Goal: Connect with others: Connect with other users

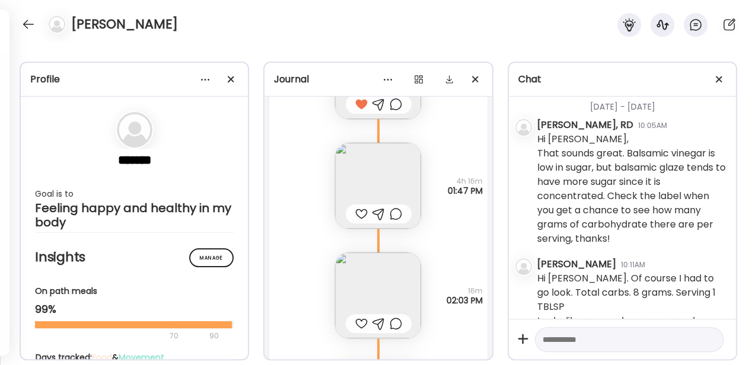
scroll to position [1238, 0]
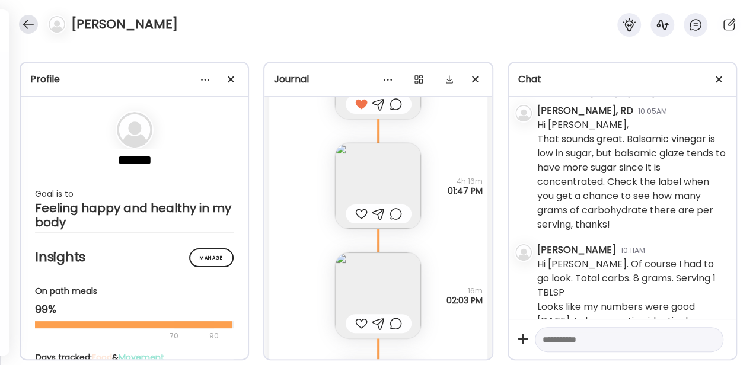
click at [30, 18] on div at bounding box center [28, 24] width 19 height 19
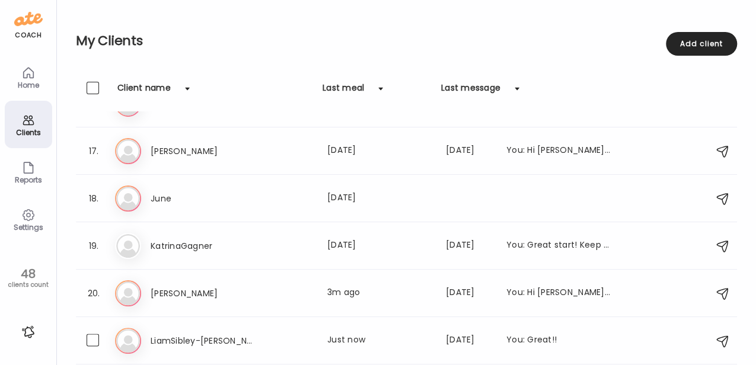
scroll to position [664, 0]
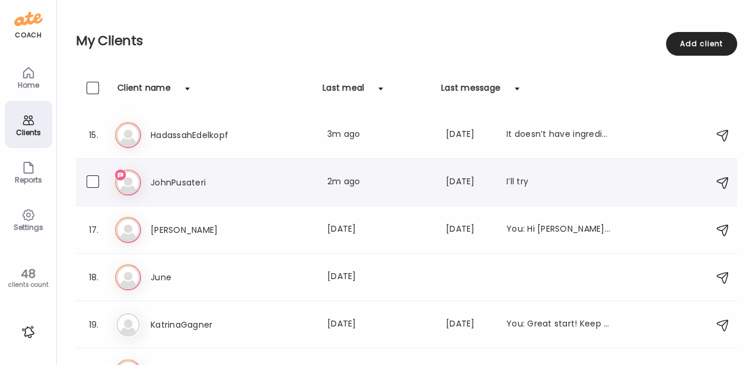
click at [299, 170] on div "Jo JohnPusateri Last meal: 2m ago Last message: [DATE] I’ll try" at bounding box center [408, 182] width 586 height 26
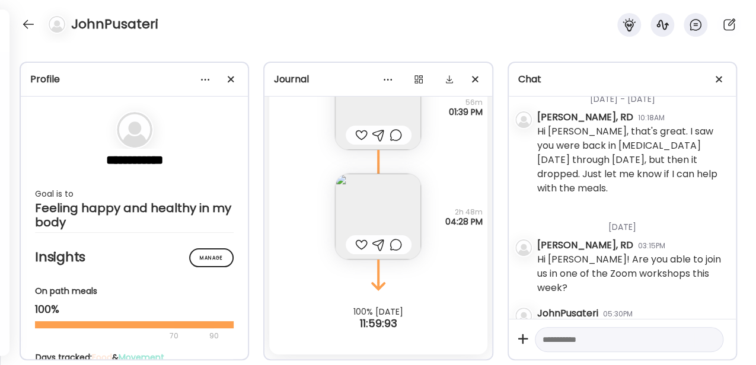
scroll to position [453, 0]
click at [25, 23] on div at bounding box center [28, 24] width 19 height 19
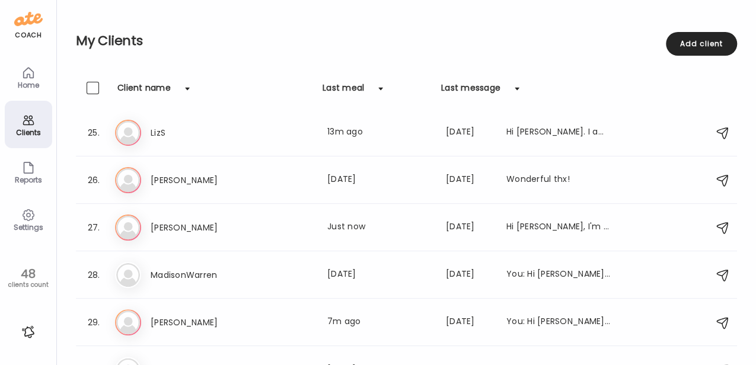
scroll to position [1145, 0]
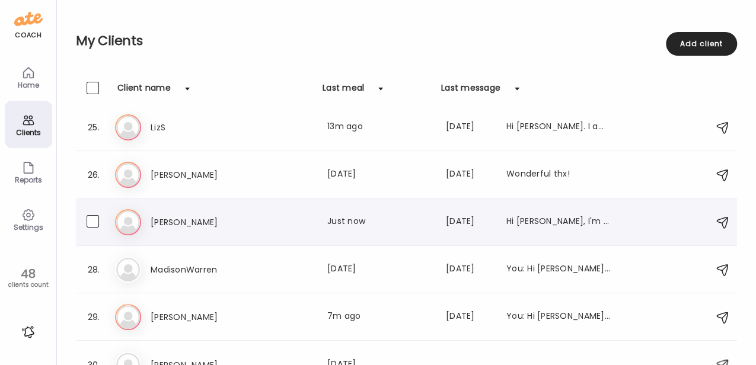
click at [248, 223] on h3 "[PERSON_NAME]" at bounding box center [203, 222] width 104 height 14
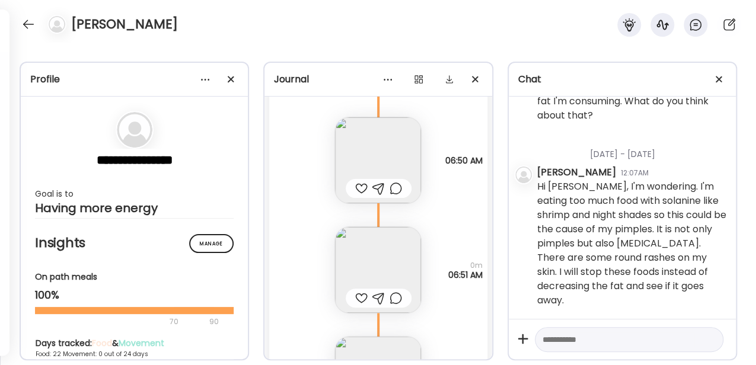
scroll to position [27568, 0]
click at [328, 249] on img at bounding box center [378, 274] width 86 height 86
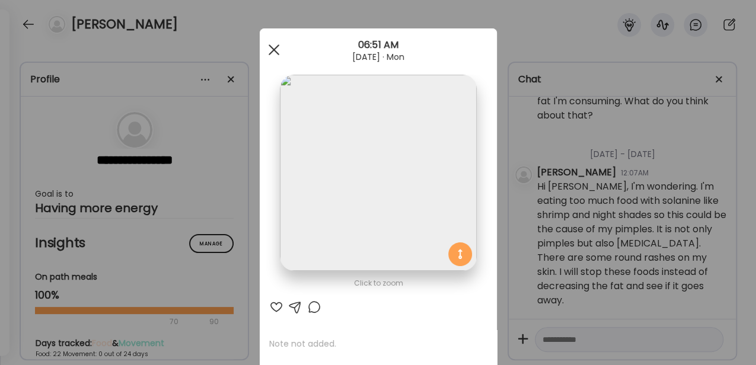
click at [268, 45] on span at bounding box center [273, 49] width 11 height 11
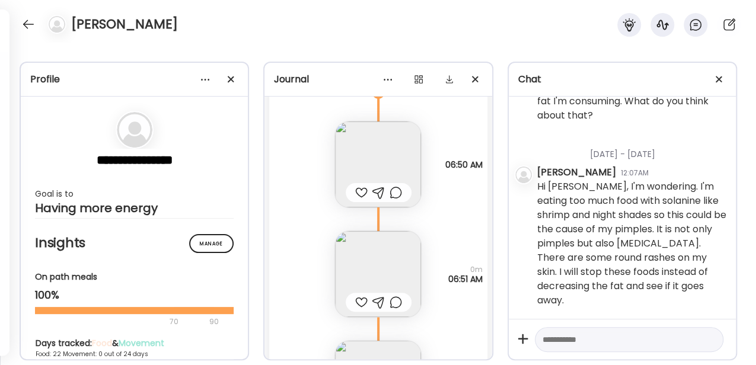
click at [328, 161] on img at bounding box center [378, 164] width 86 height 86
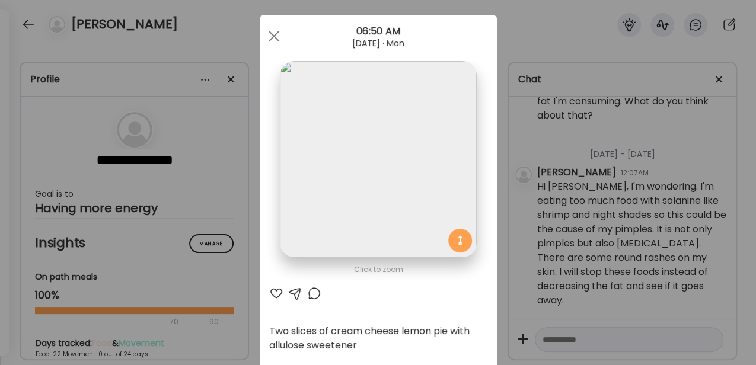
scroll to position [0, 0]
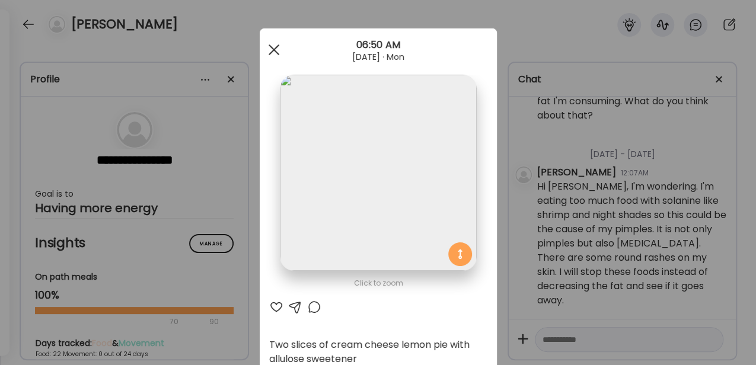
click at [270, 47] on div at bounding box center [274, 50] width 24 height 24
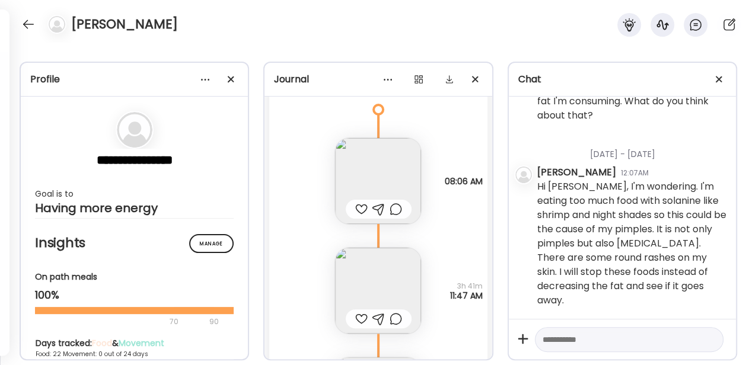
scroll to position [26698, 0]
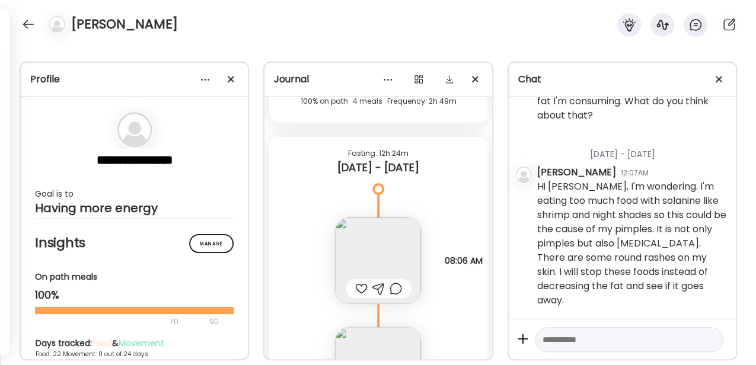
click at [328, 244] on img at bounding box center [378, 260] width 86 height 86
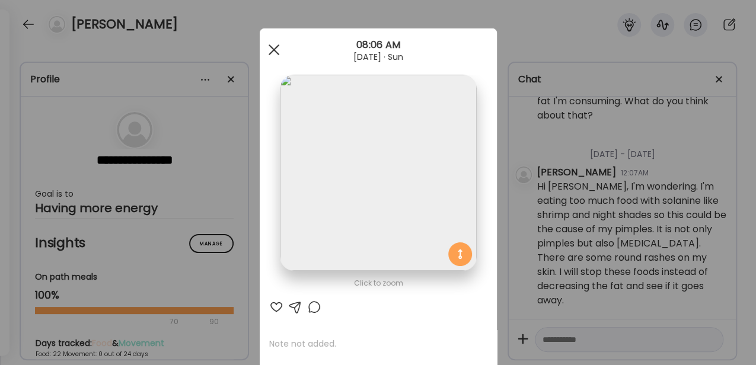
click at [271, 55] on div at bounding box center [274, 50] width 24 height 24
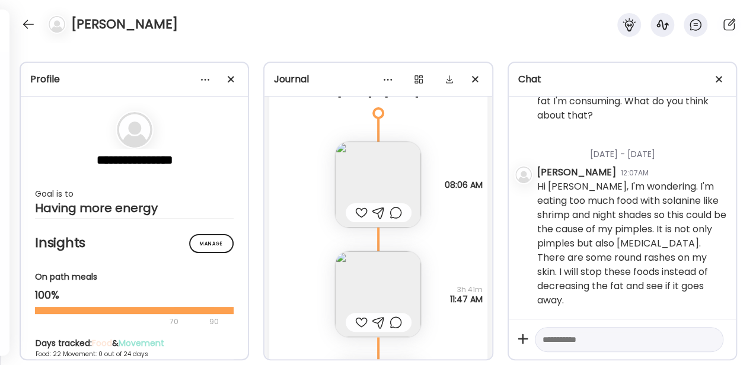
scroll to position [26817, 0]
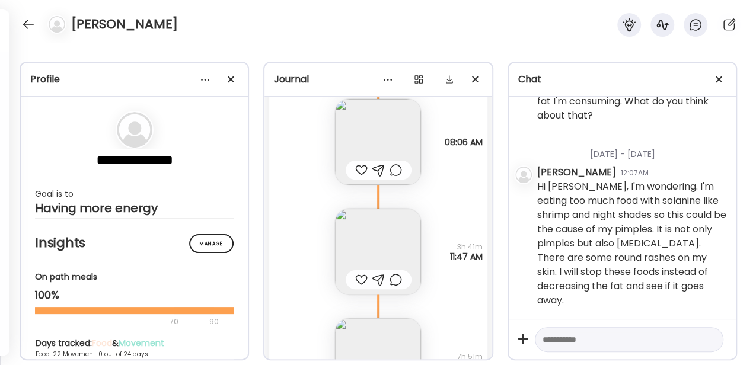
click at [328, 229] on img at bounding box center [378, 252] width 86 height 86
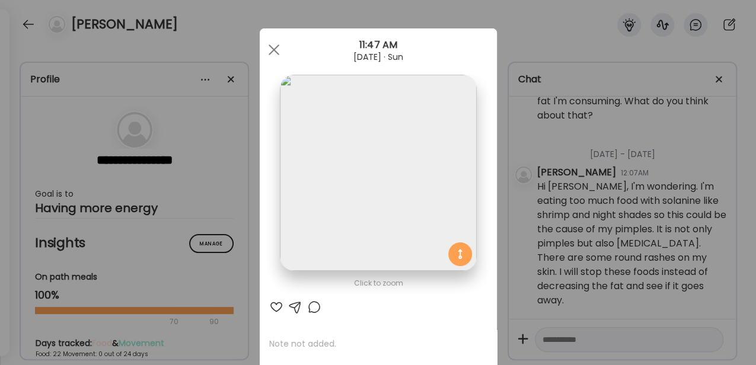
click at [274, 57] on div at bounding box center [274, 50] width 24 height 24
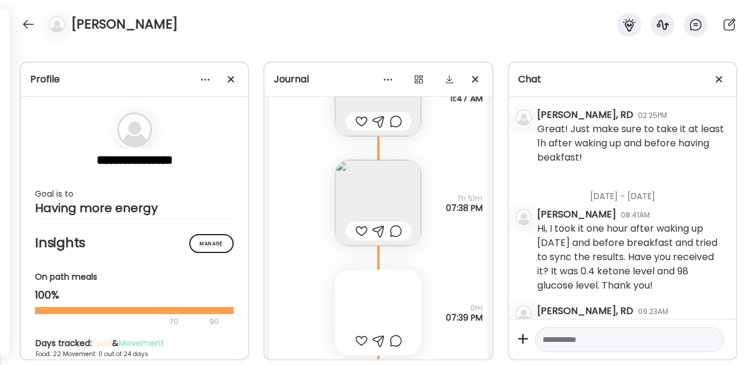
scroll to position [27054, 0]
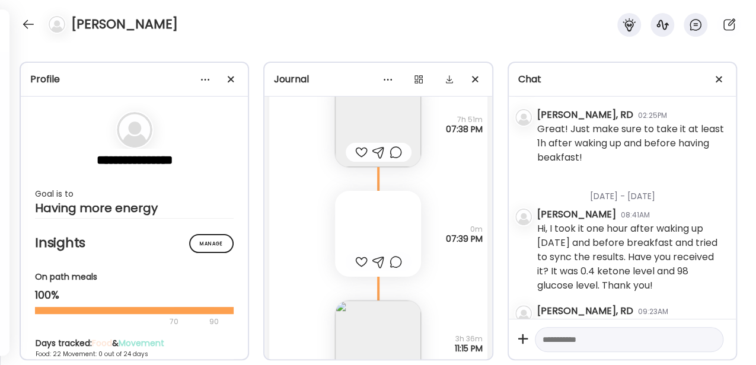
click at [328, 231] on div at bounding box center [378, 234] width 86 height 86
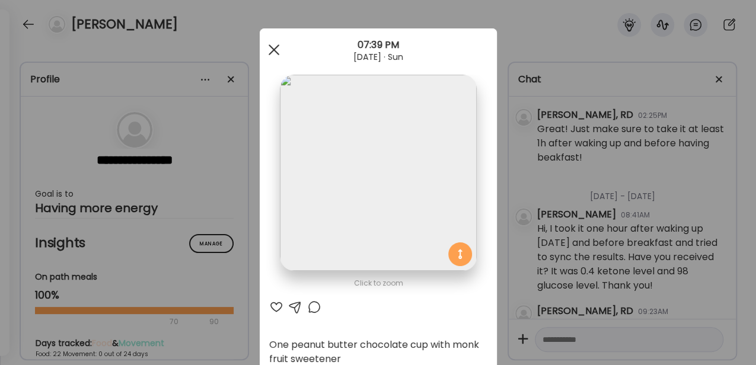
click at [270, 52] on div at bounding box center [274, 50] width 24 height 24
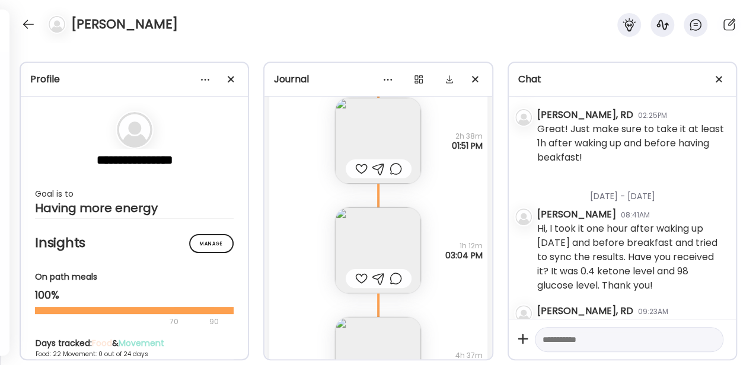
scroll to position [26383, 0]
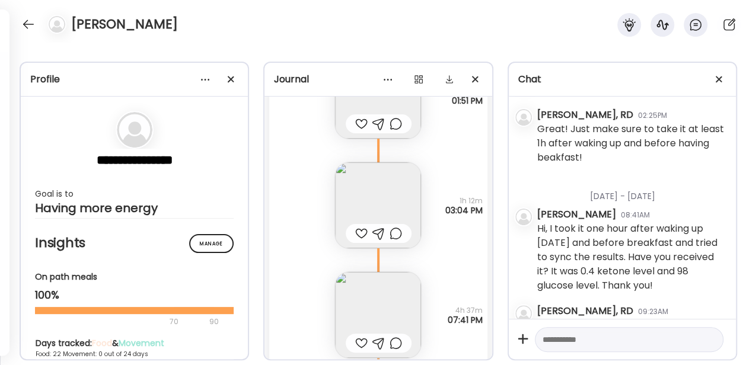
click at [328, 191] on img at bounding box center [378, 205] width 86 height 86
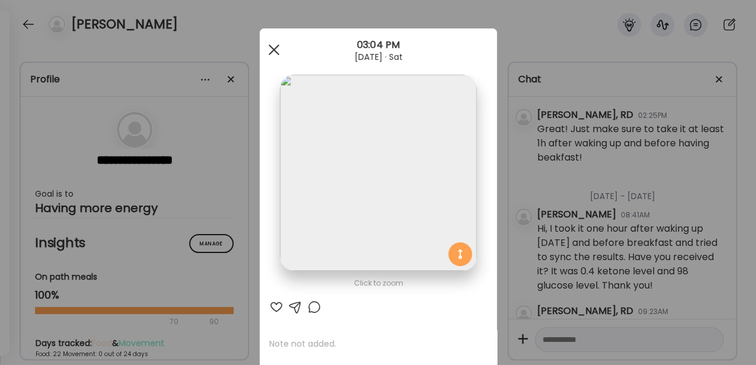
click at [268, 44] on div at bounding box center [274, 50] width 24 height 24
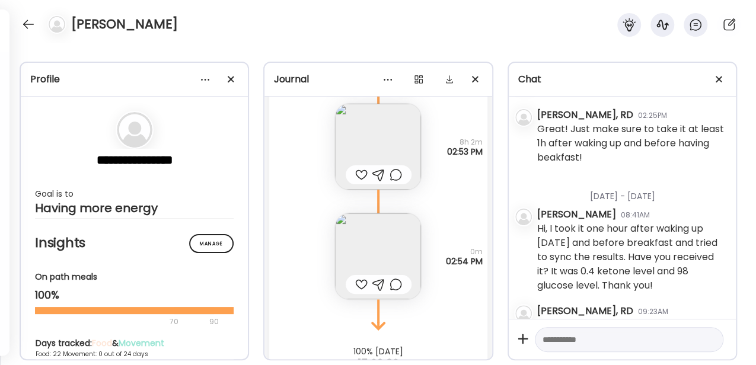
scroll to position [27844, 0]
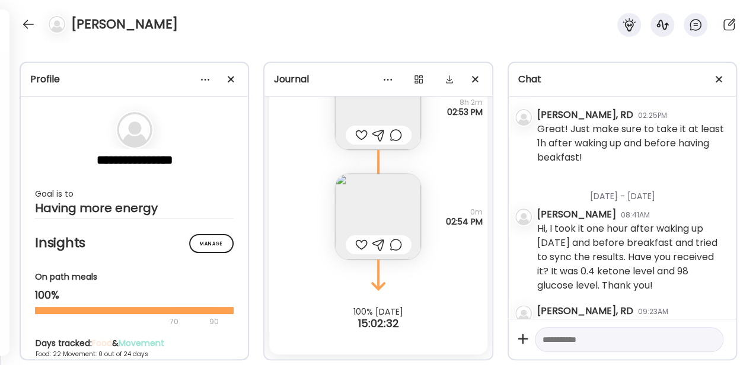
click at [328, 215] on img at bounding box center [378, 217] width 86 height 86
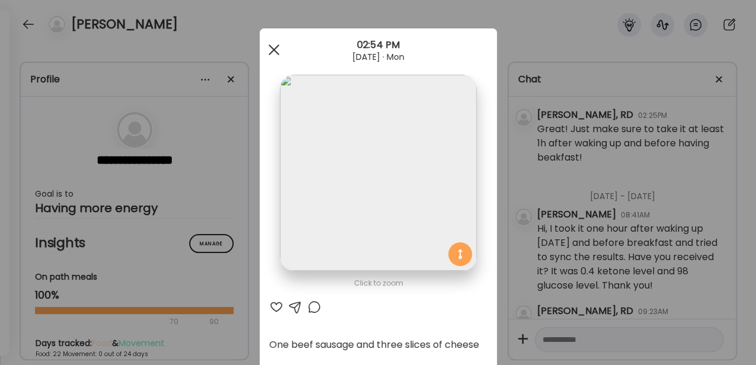
click at [273, 53] on span at bounding box center [273, 49] width 11 height 11
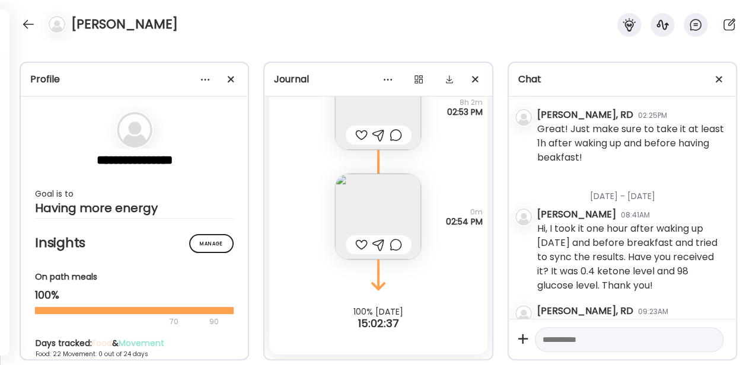
scroll to position [27805, 0]
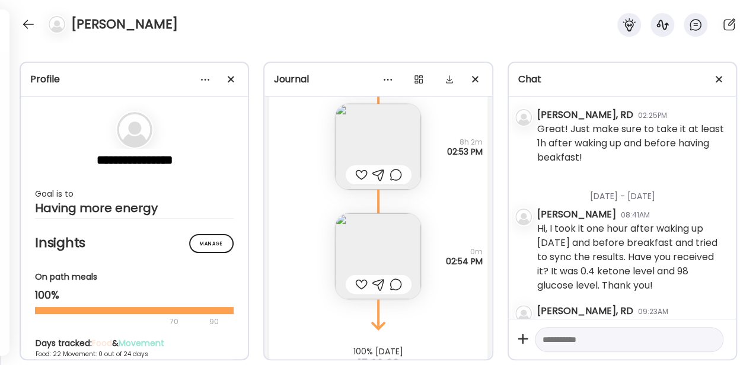
click at [328, 142] on img at bounding box center [378, 147] width 86 height 86
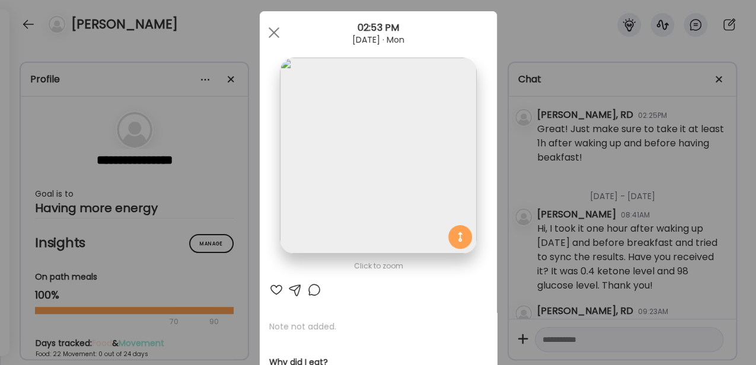
scroll to position [0, 0]
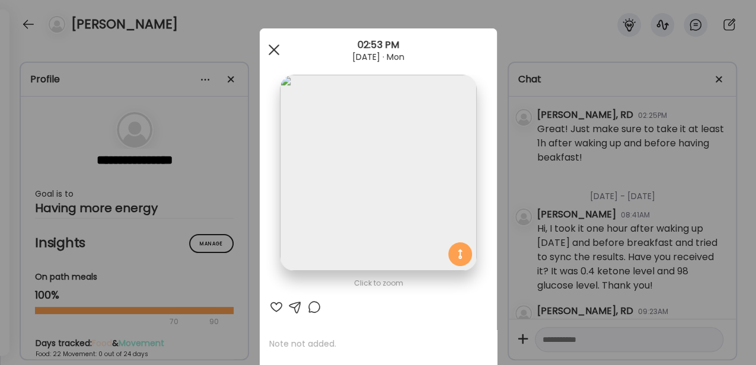
click at [273, 51] on span at bounding box center [273, 49] width 11 height 11
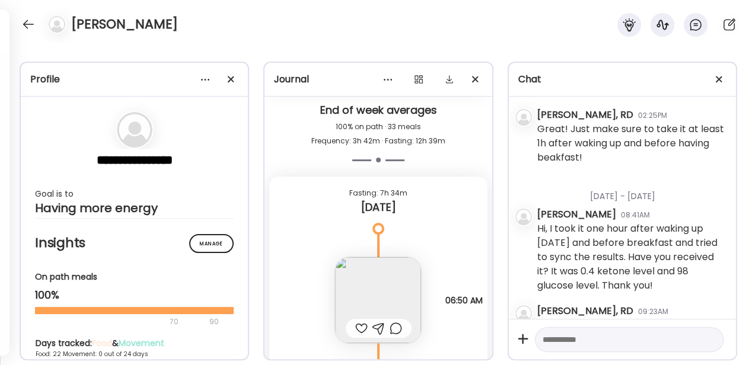
scroll to position [27410, 0]
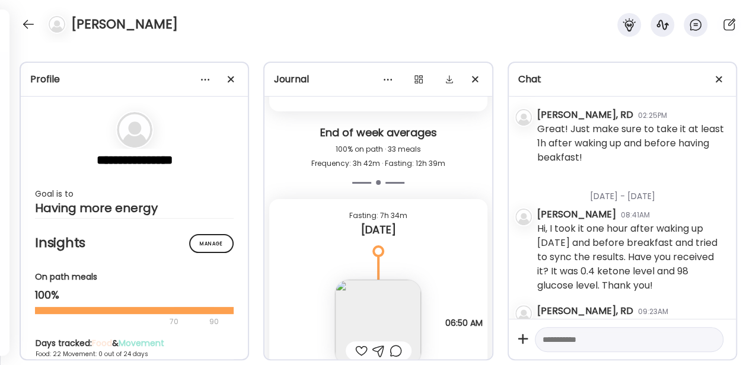
click at [328, 245] on div "Fasting: 7h 34m [DATE]" at bounding box center [377, 225] width 217 height 52
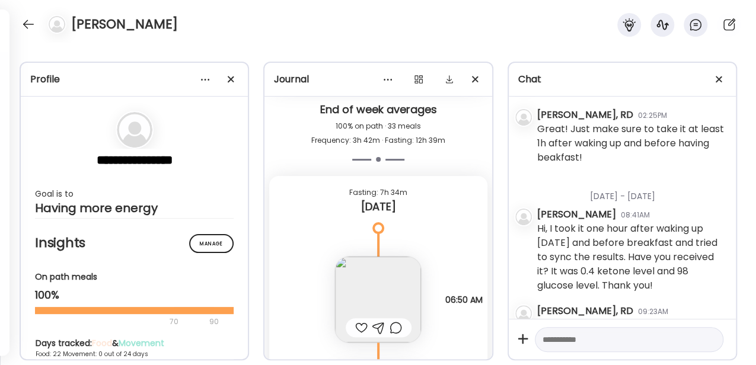
scroll to position [27449, 0]
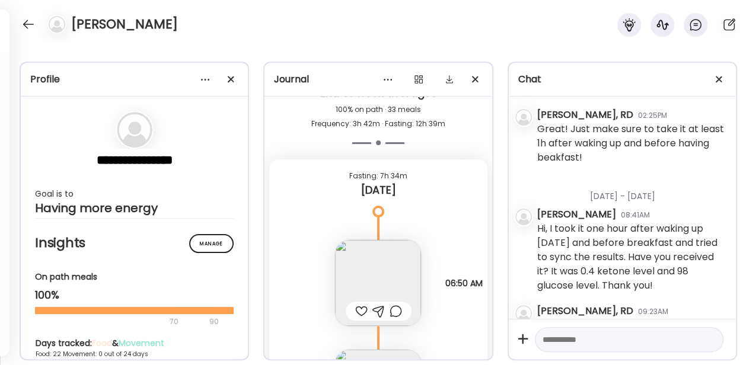
click at [328, 270] on img at bounding box center [378, 283] width 86 height 86
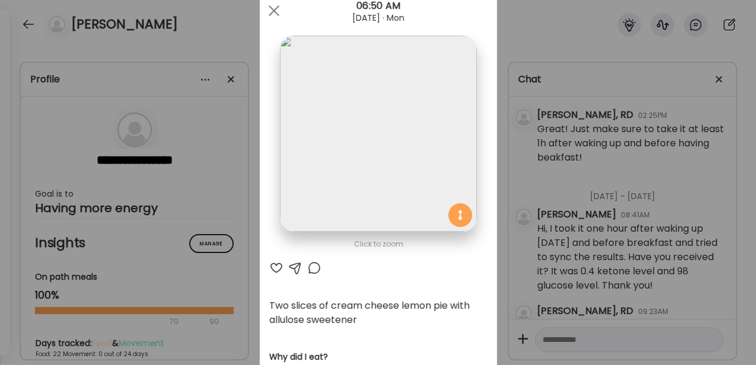
scroll to position [0, 0]
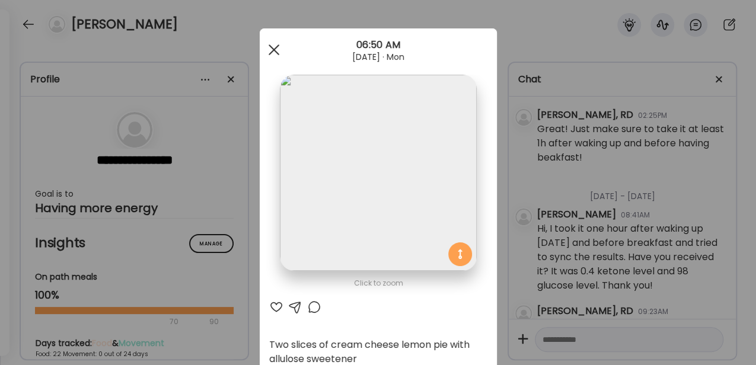
click at [270, 49] on span at bounding box center [273, 49] width 11 height 11
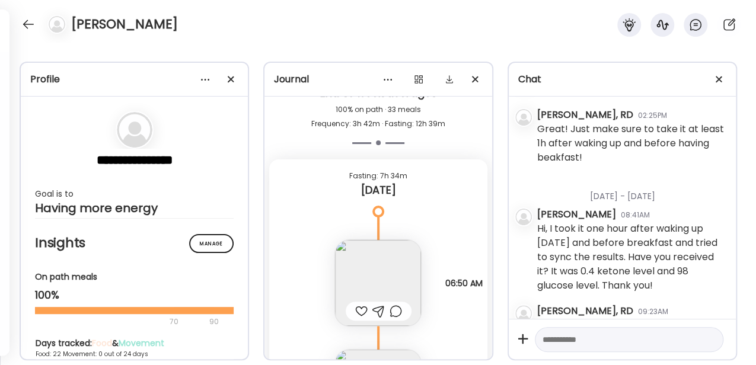
scroll to position [27489, 0]
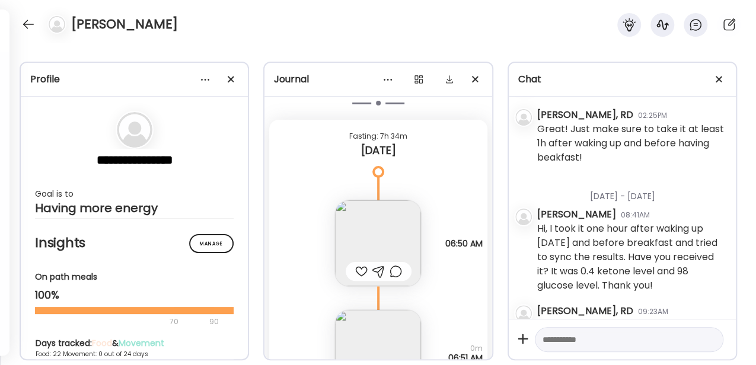
click at [328, 237] on img at bounding box center [378, 243] width 86 height 86
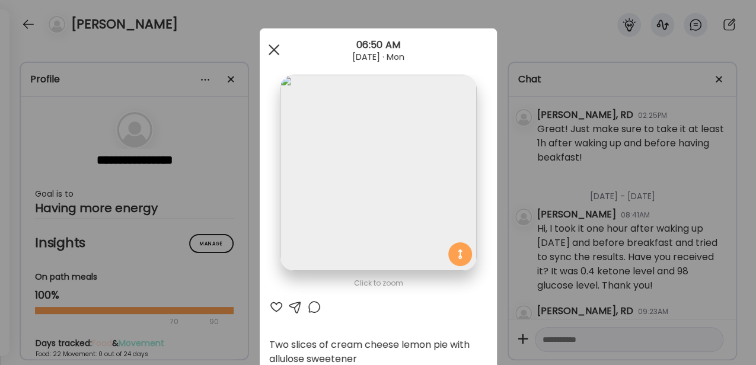
click at [274, 51] on div at bounding box center [274, 50] width 24 height 24
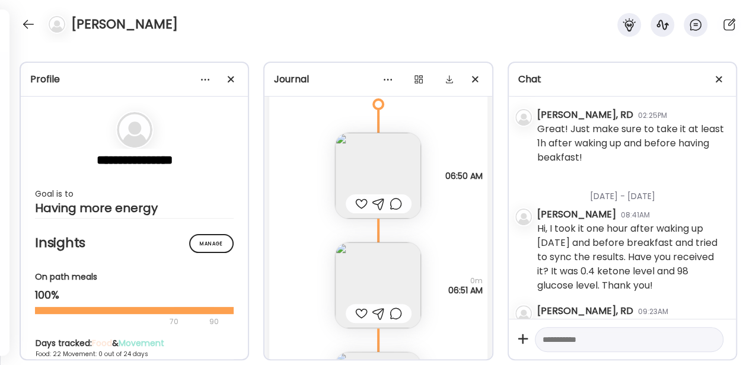
scroll to position [27568, 0]
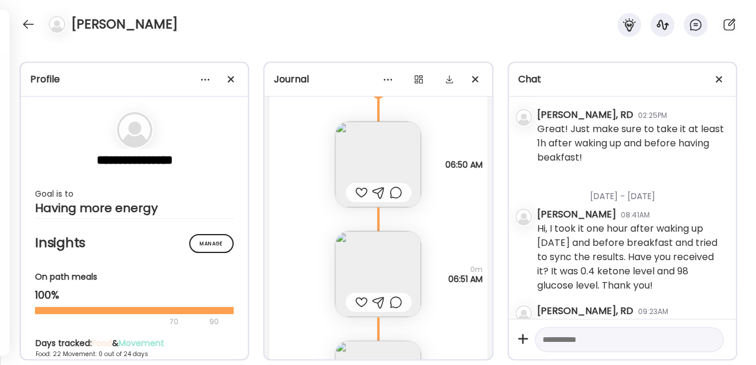
click at [328, 258] on img at bounding box center [378, 274] width 86 height 86
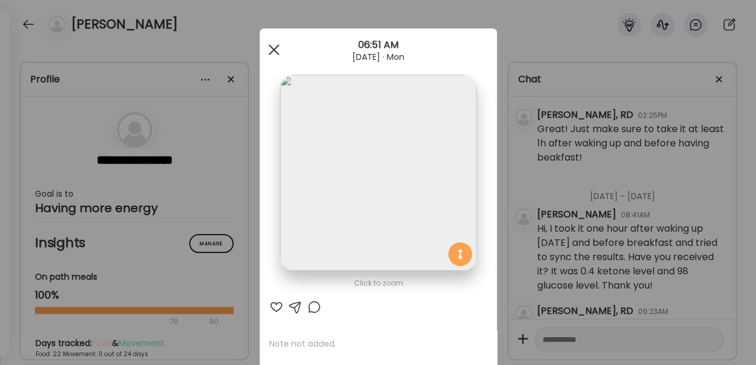
click at [273, 50] on div at bounding box center [274, 50] width 24 height 24
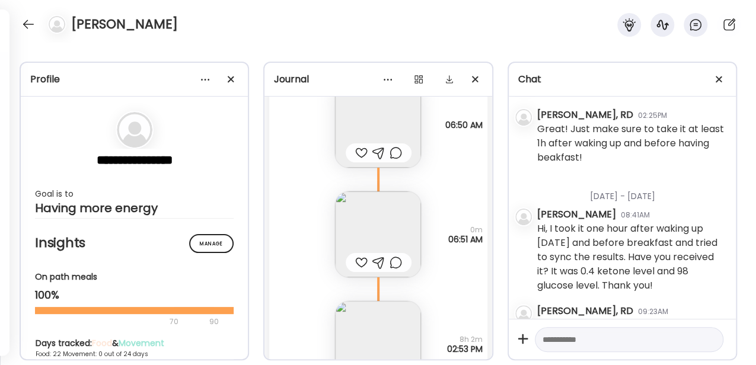
scroll to position [27647, 0]
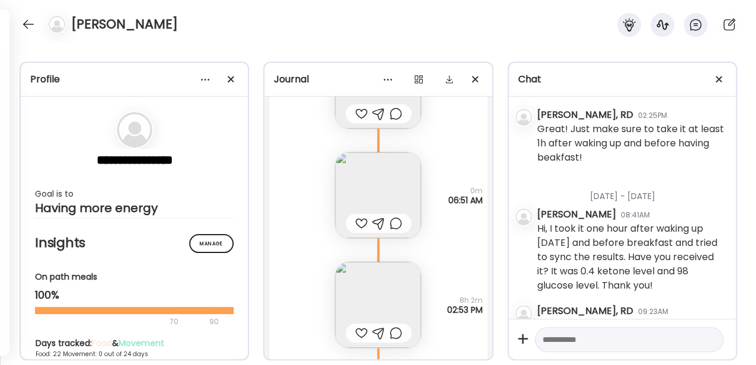
click at [328, 178] on img at bounding box center [378, 195] width 86 height 86
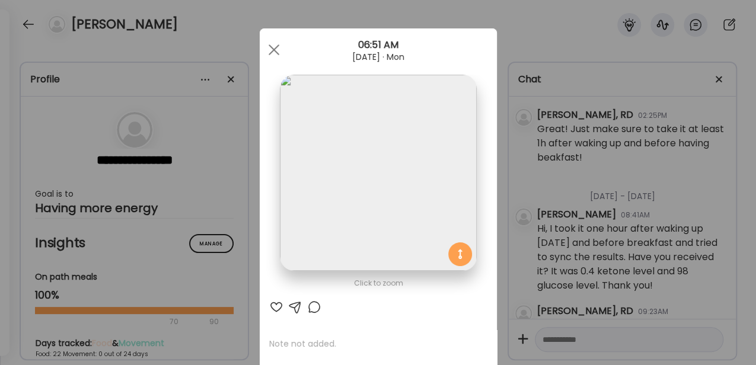
click at [328, 178] on img at bounding box center [378, 173] width 196 height 196
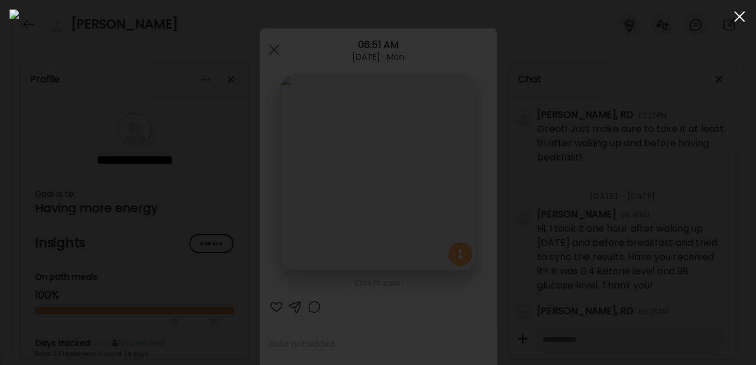
click at [328, 17] on span at bounding box center [739, 16] width 11 height 11
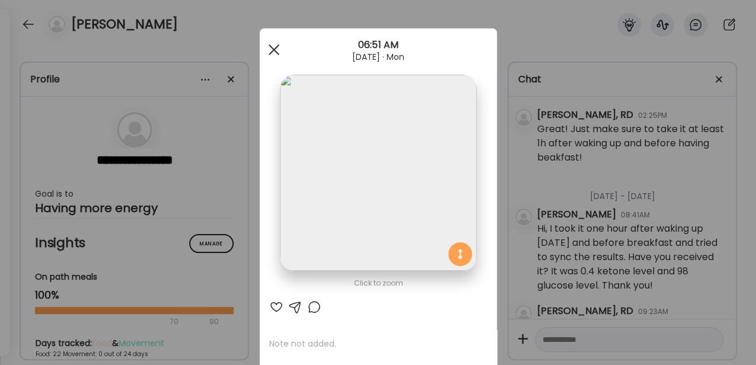
click at [273, 46] on div at bounding box center [274, 50] width 24 height 24
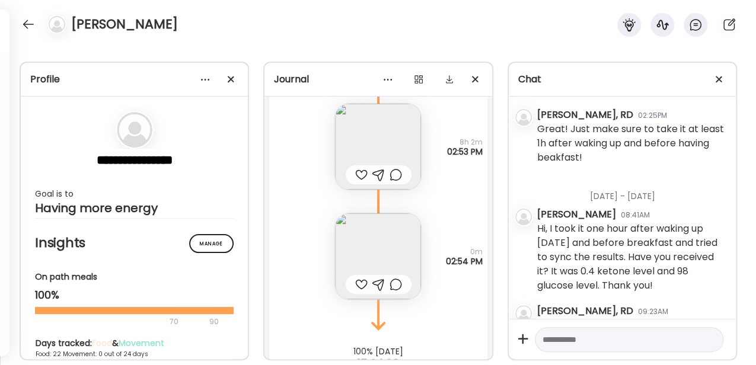
scroll to position [27844, 0]
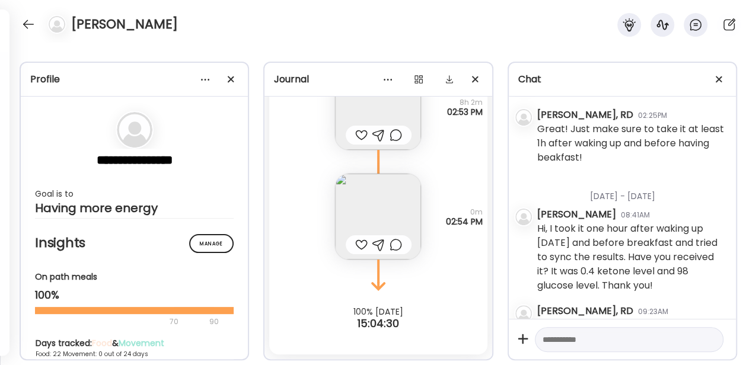
click at [328, 212] on img at bounding box center [378, 217] width 86 height 86
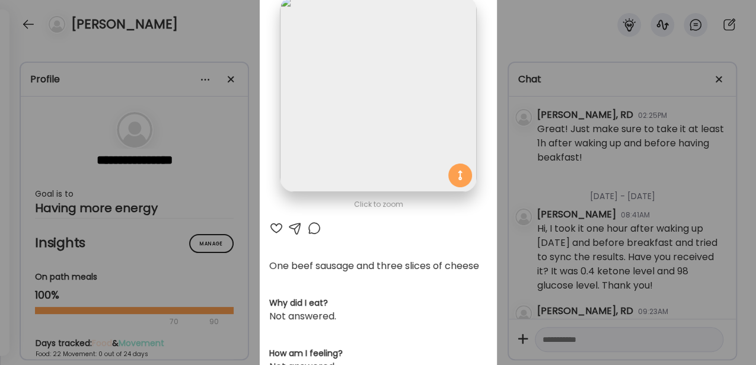
scroll to position [0, 0]
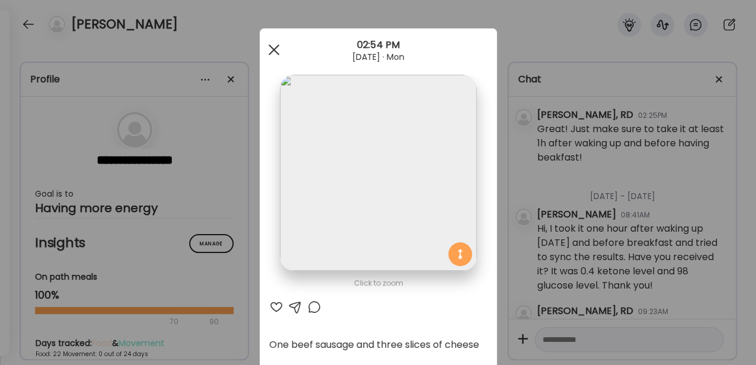
click at [273, 52] on span at bounding box center [273, 49] width 11 height 11
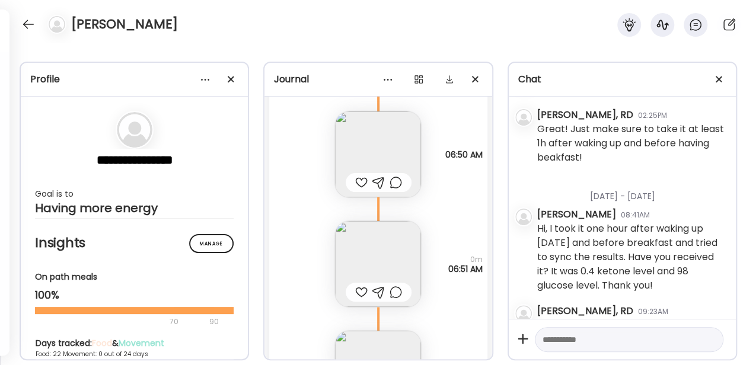
scroll to position [27647, 0]
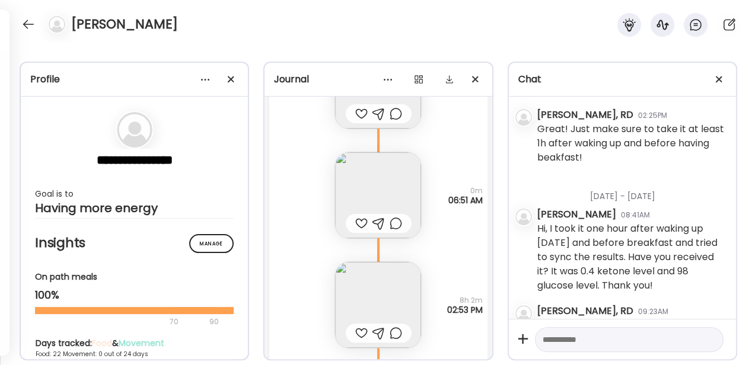
click at [328, 193] on img at bounding box center [378, 195] width 86 height 86
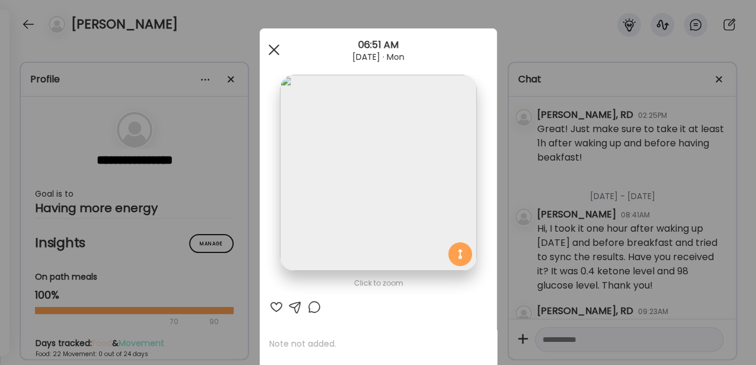
click at [274, 45] on span at bounding box center [273, 49] width 11 height 11
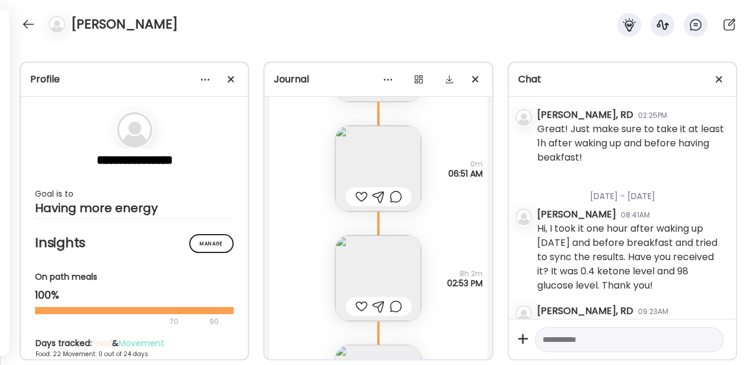
scroll to position [27726, 0]
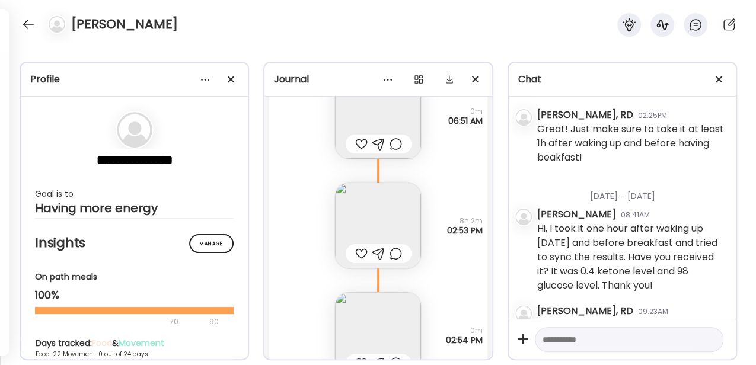
click at [328, 216] on img at bounding box center [378, 226] width 86 height 86
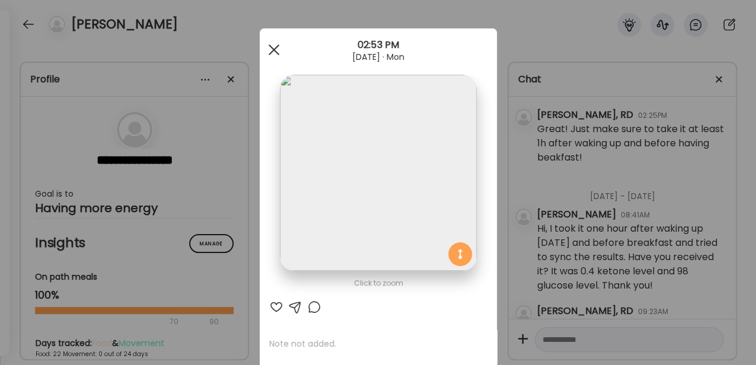
click at [268, 50] on div at bounding box center [274, 50] width 24 height 24
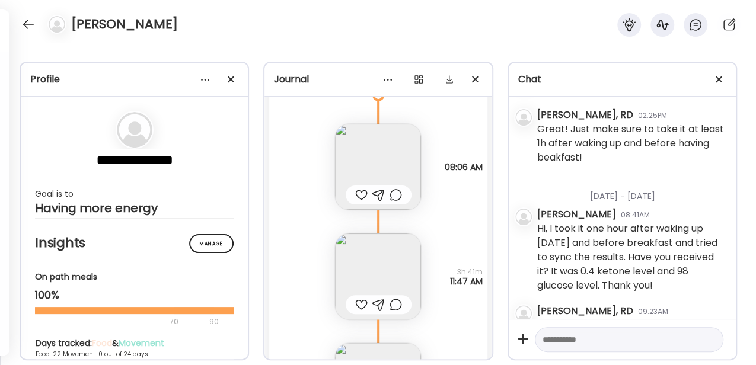
scroll to position [26817, 0]
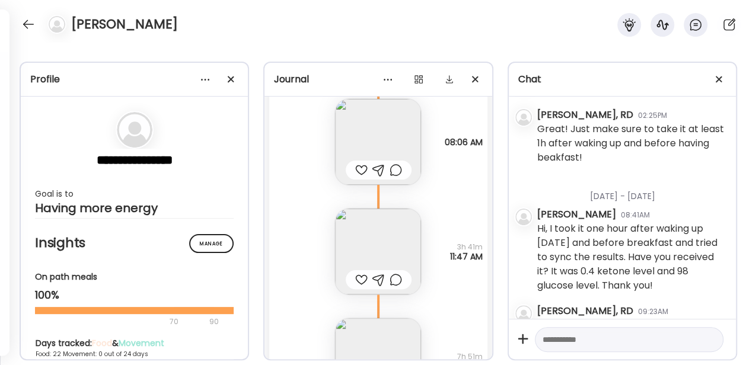
click at [328, 240] on img at bounding box center [378, 252] width 86 height 86
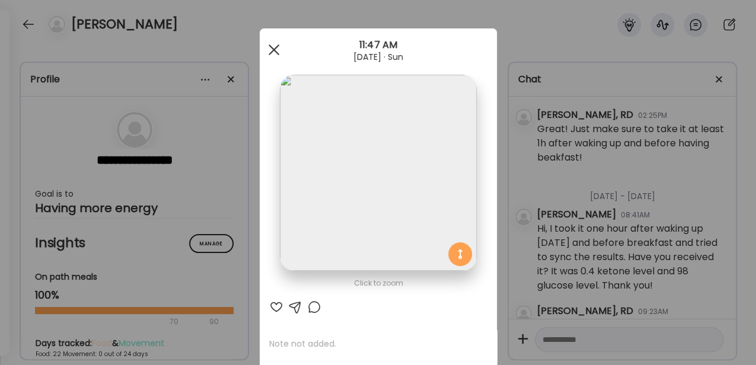
click at [269, 47] on span at bounding box center [273, 49] width 11 height 11
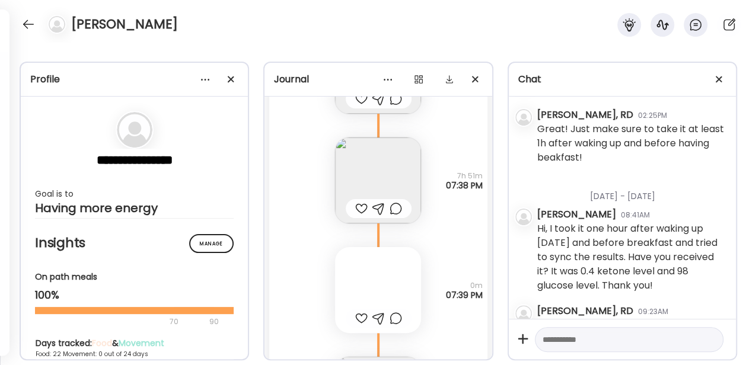
scroll to position [27015, 0]
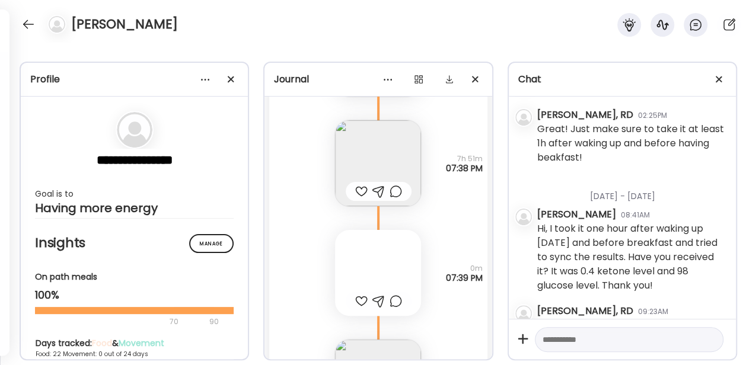
click at [328, 250] on div at bounding box center [378, 273] width 86 height 86
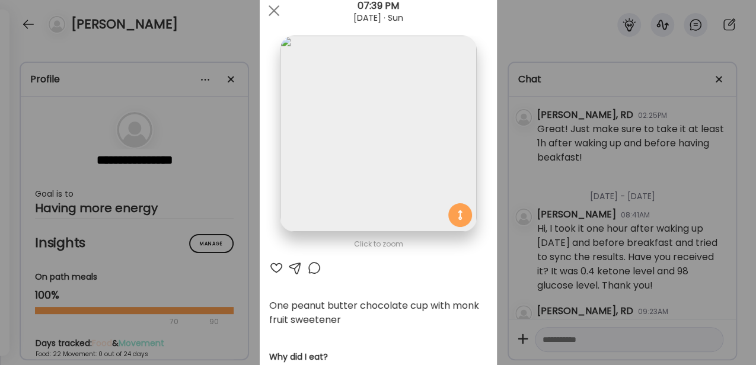
scroll to position [0, 0]
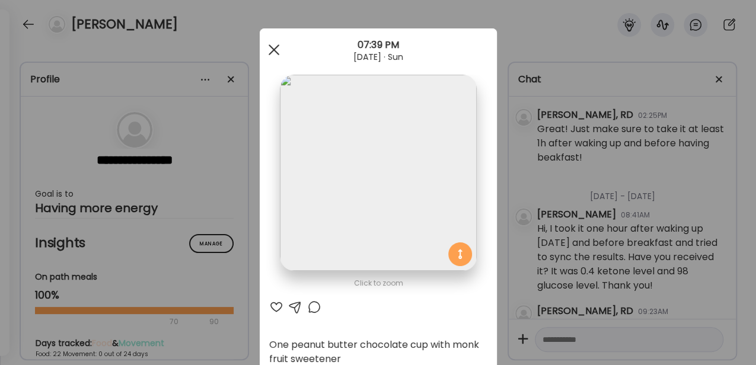
click at [268, 52] on span at bounding box center [273, 49] width 11 height 11
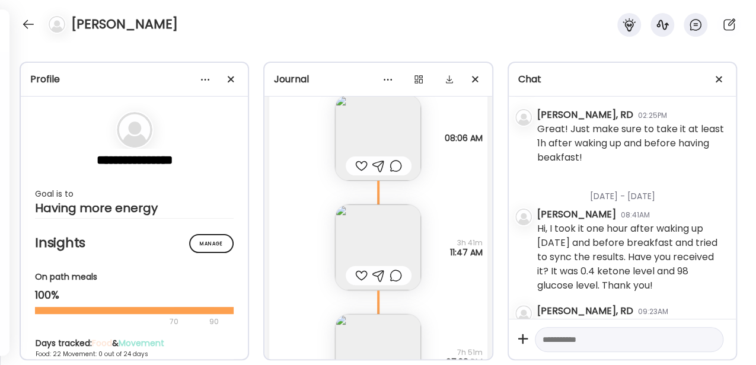
scroll to position [26817, 0]
click at [328, 242] on img at bounding box center [378, 252] width 86 height 86
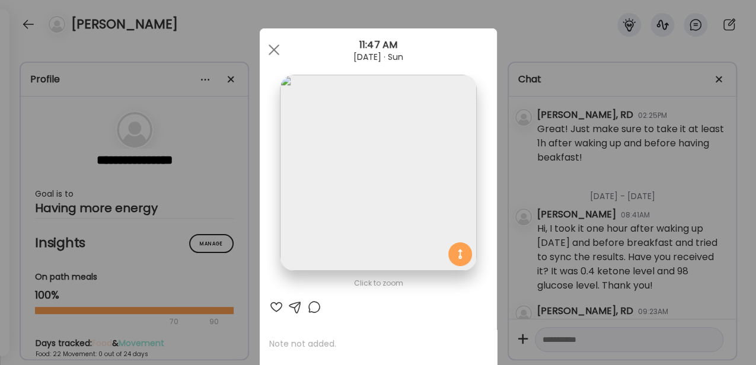
click at [275, 47] on div at bounding box center [274, 50] width 24 height 24
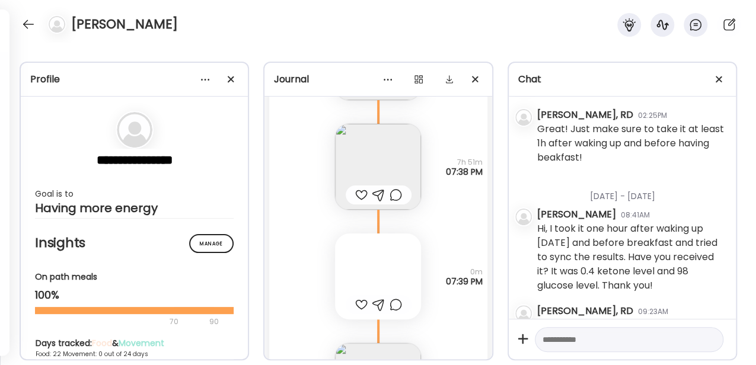
scroll to position [27015, 0]
click at [328, 258] on div at bounding box center [378, 273] width 86 height 86
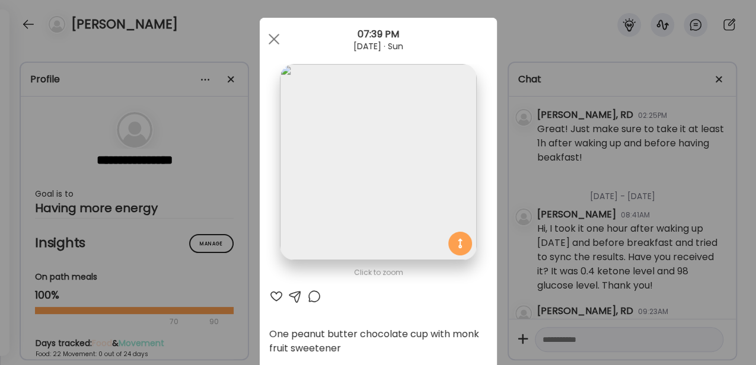
scroll to position [0, 0]
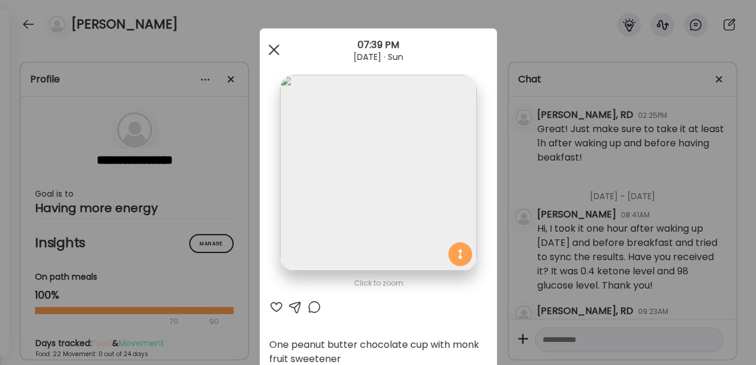
click at [268, 47] on span at bounding box center [273, 49] width 11 height 11
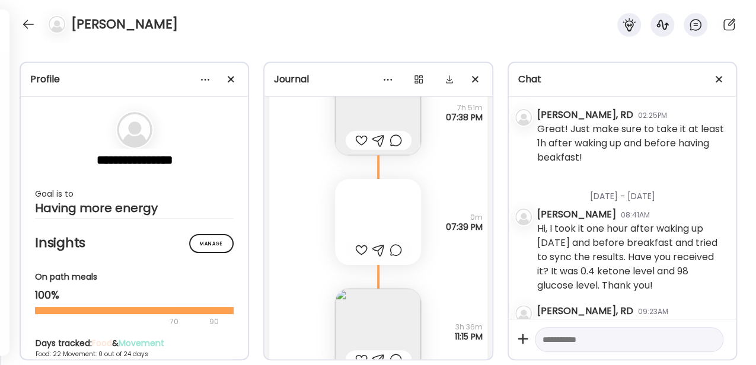
scroll to position [27133, 0]
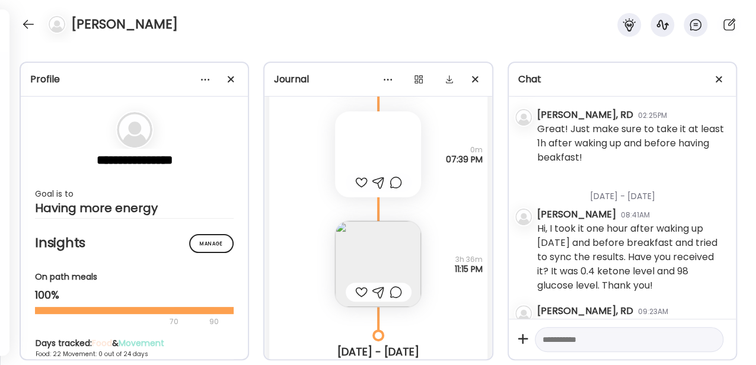
click at [328, 260] on img at bounding box center [378, 264] width 86 height 86
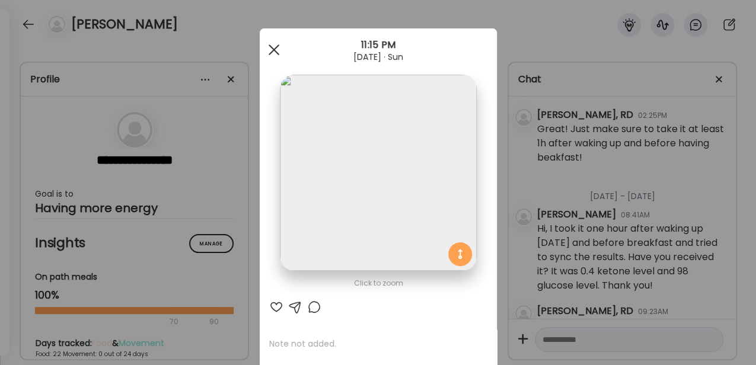
click at [271, 47] on div at bounding box center [274, 50] width 24 height 24
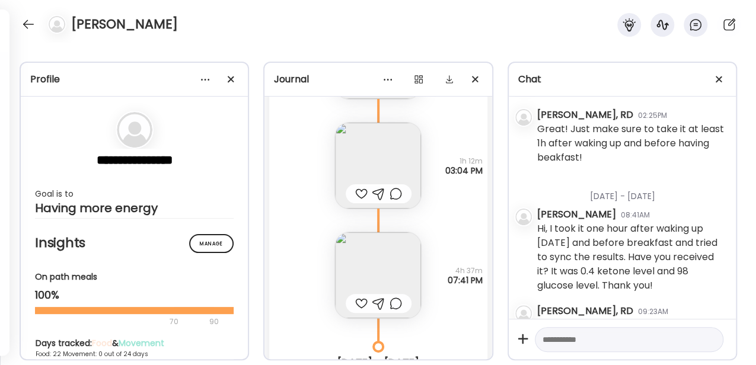
scroll to position [26304, 0]
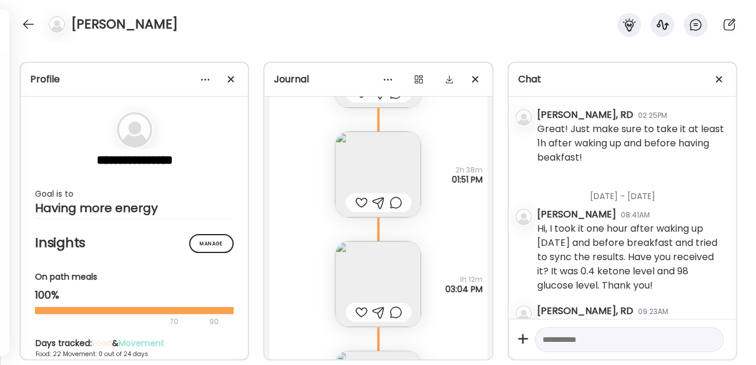
click at [328, 270] on img at bounding box center [378, 284] width 86 height 86
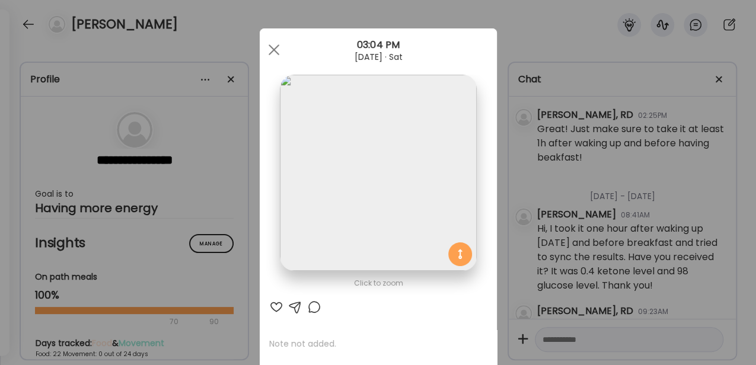
scroll to position [0, 0]
click at [268, 50] on div at bounding box center [274, 50] width 24 height 24
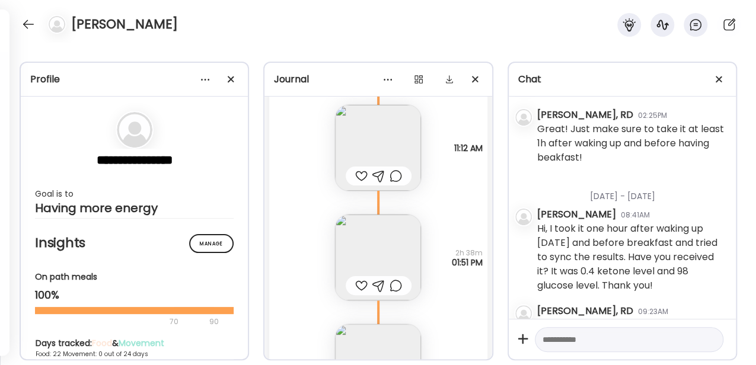
scroll to position [26224, 0]
click at [328, 228] on img at bounding box center [378, 254] width 86 height 86
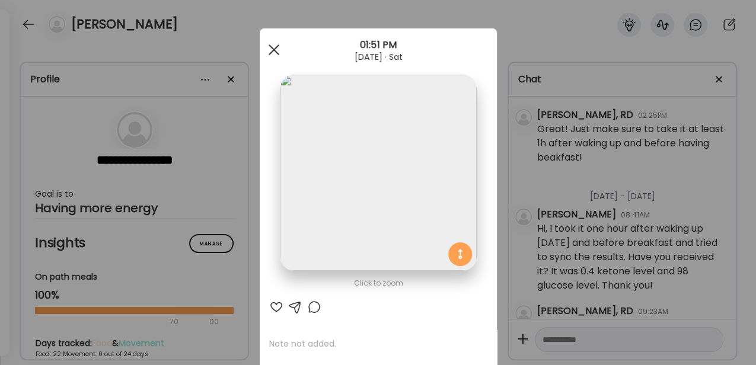
click at [277, 56] on div at bounding box center [274, 50] width 24 height 24
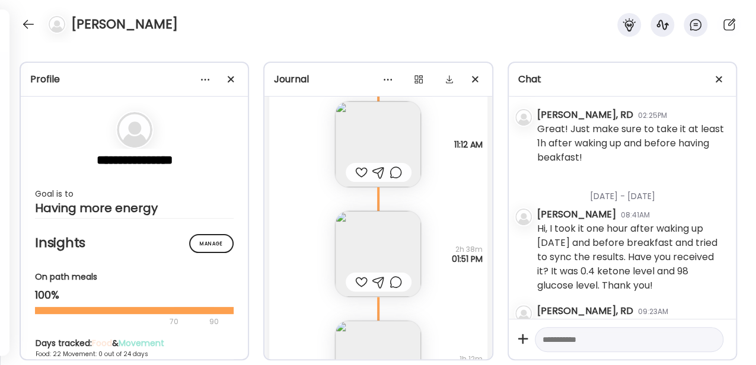
click at [328, 270] on div at bounding box center [361, 282] width 12 height 14
click at [328, 231] on img at bounding box center [378, 254] width 86 height 86
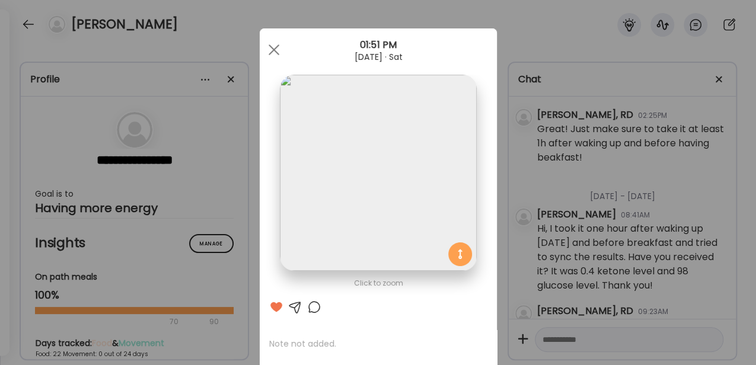
scroll to position [1248, 0]
click at [276, 50] on div at bounding box center [274, 50] width 24 height 24
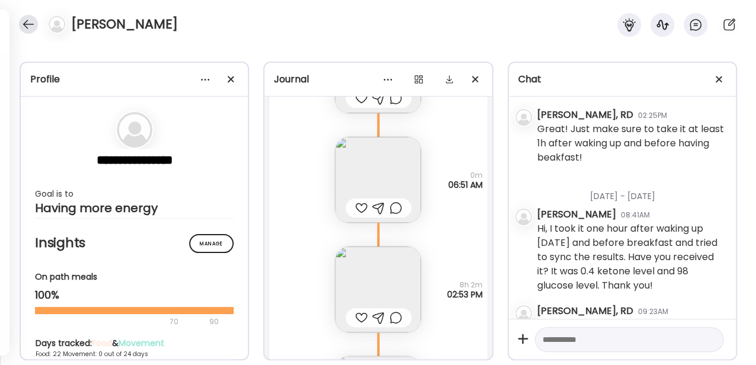
click at [28, 27] on div at bounding box center [28, 24] width 19 height 19
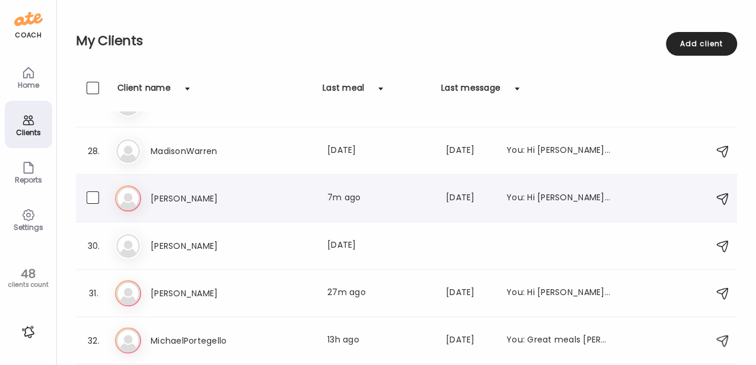
scroll to position [1304, 0]
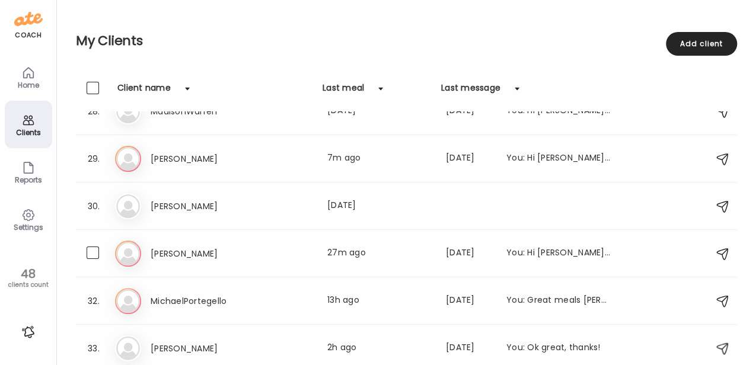
click at [259, 258] on div "[PERSON_NAME] Last meal: 27m ago Last message: [DATE] You: Hi [PERSON_NAME], I …" at bounding box center [381, 254] width 460 height 14
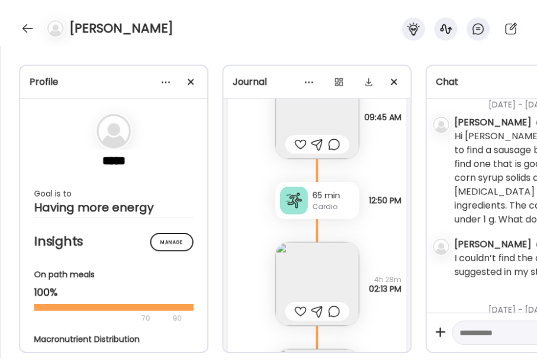
scroll to position [25298, 0]
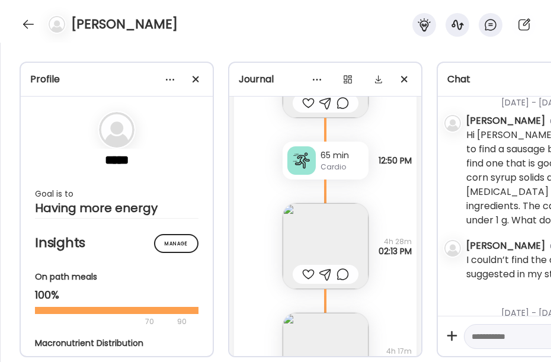
click at [325, 244] on img at bounding box center [326, 246] width 86 height 86
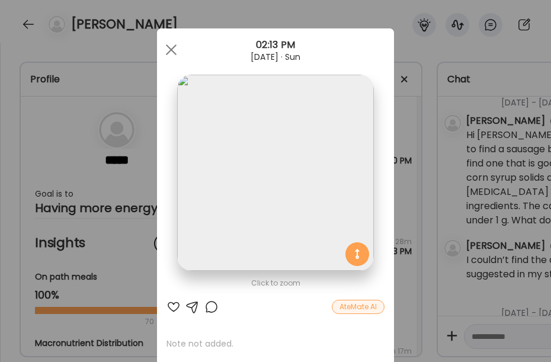
click at [167, 52] on div at bounding box center [171, 50] width 24 height 24
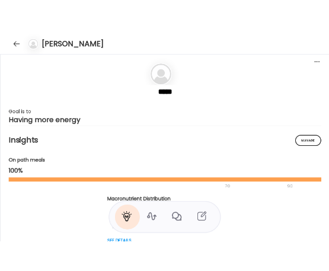
scroll to position [29814, 0]
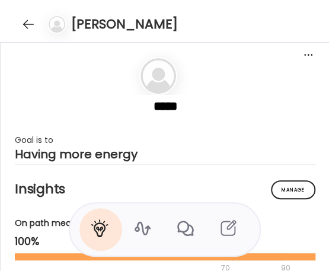
drag, startPoint x: 70, startPoint y: 82, endPoint x: 118, endPoint y: 78, distance: 48.2
click at [70, 82] on section "***** Goal is to Having more energy" at bounding box center [165, 109] width 300 height 104
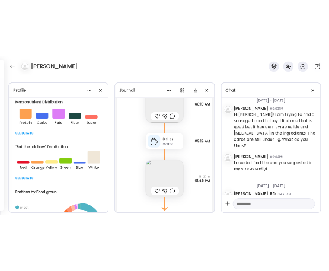
scroll to position [25958, 0]
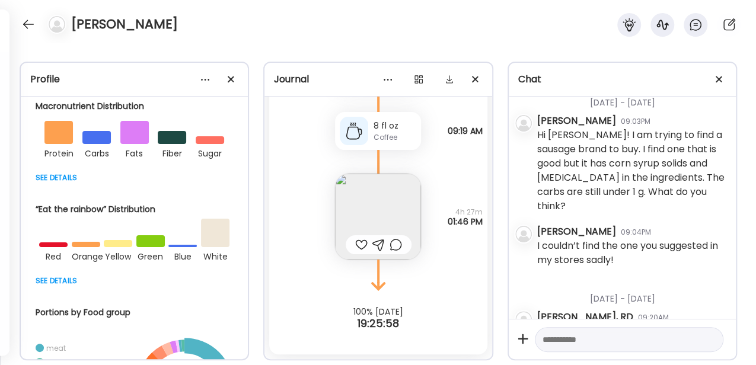
click at [328, 219] on img at bounding box center [378, 217] width 86 height 86
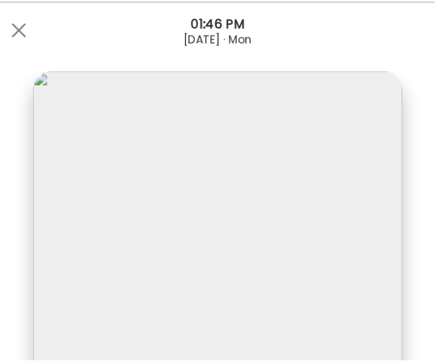
scroll to position [29986, 0]
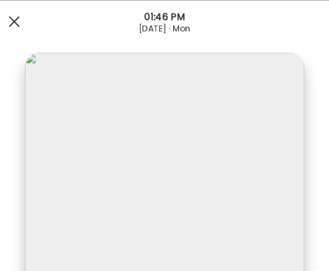
click at [21, 23] on div at bounding box center [14, 21] width 24 height 24
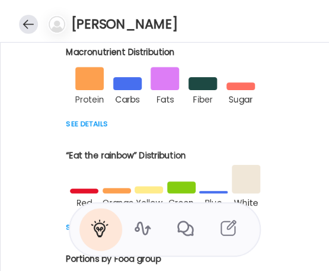
click at [22, 23] on div at bounding box center [28, 24] width 19 height 19
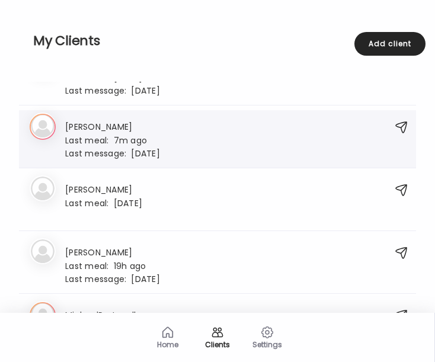
scroll to position [1769, 0]
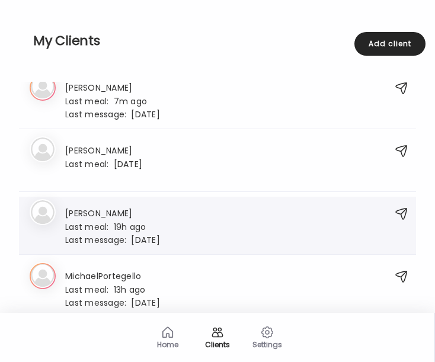
click at [212, 220] on div "Me [PERSON_NAME] Last meal: 19h ago Last message: [DATE] You: Hi [PERSON_NAME],…" at bounding box center [205, 225] width 351 height 39
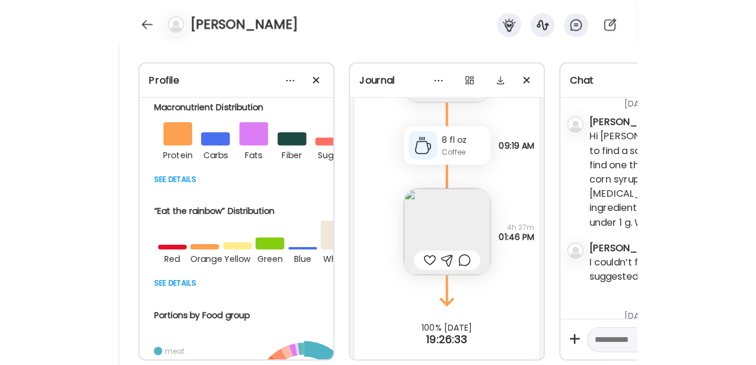
scroll to position [26009, 0]
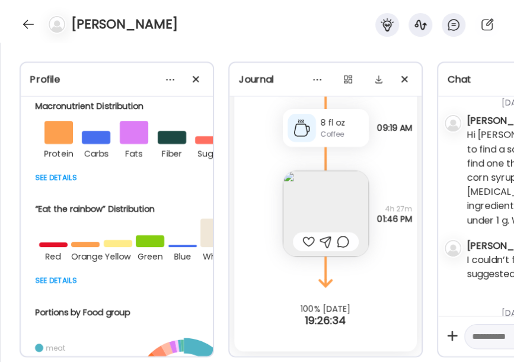
click at [315, 206] on img at bounding box center [326, 214] width 86 height 86
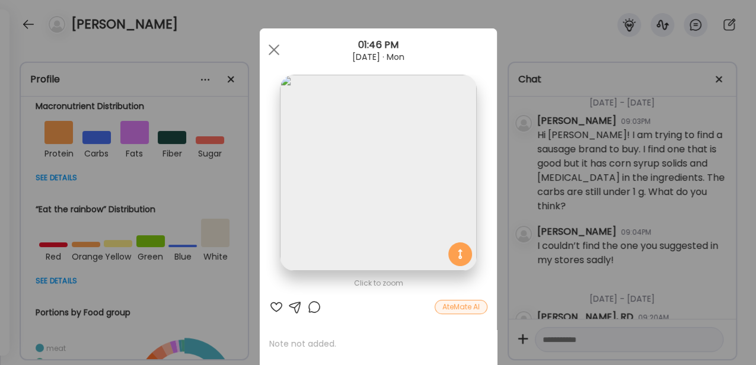
scroll to position [1256, 0]
click at [265, 46] on div at bounding box center [274, 50] width 24 height 24
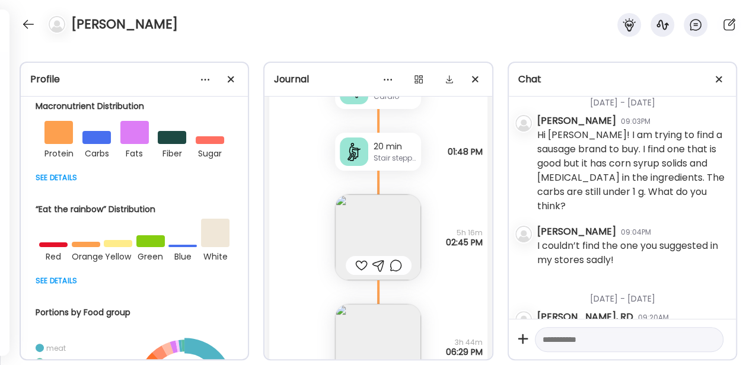
scroll to position [23514, 0]
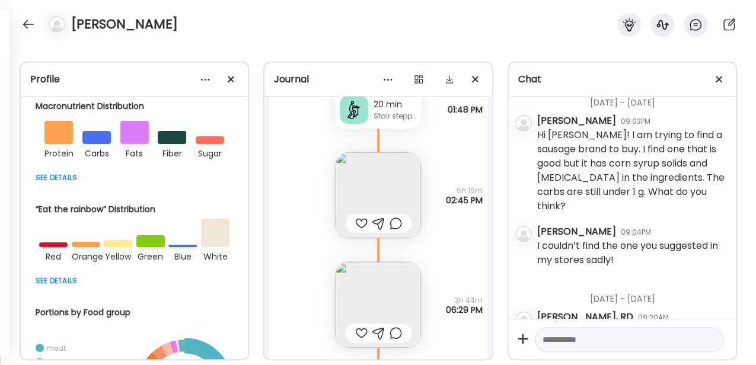
click at [328, 181] on img at bounding box center [378, 195] width 86 height 86
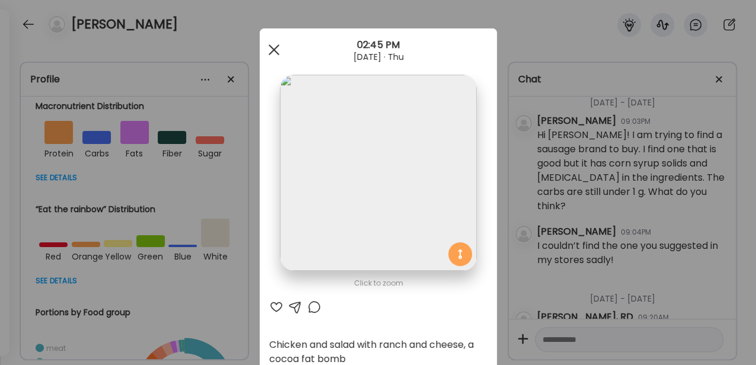
click at [273, 50] on div at bounding box center [274, 50] width 24 height 24
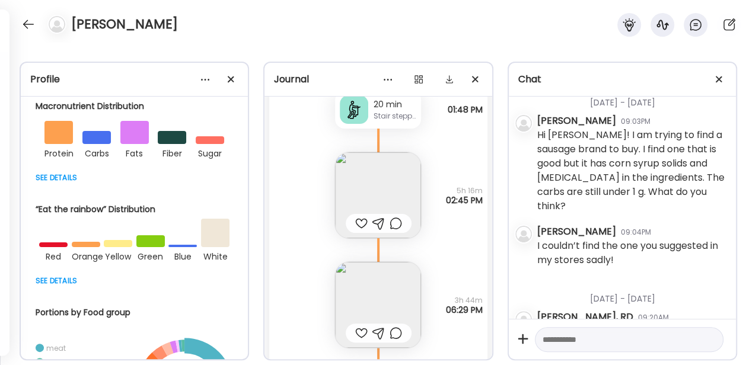
click at [328, 182] on img at bounding box center [378, 195] width 86 height 86
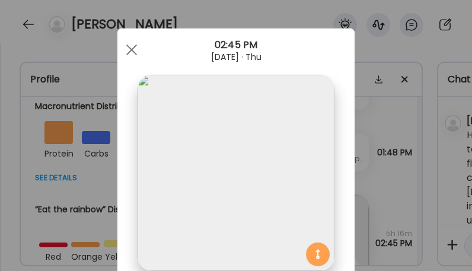
scroll to position [23557, 0]
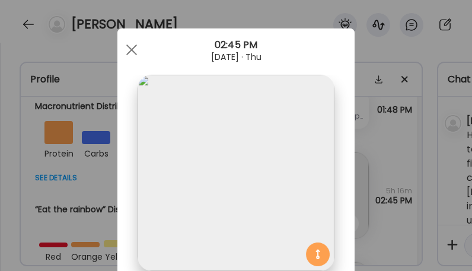
click at [190, 86] on img at bounding box center [235, 173] width 196 height 196
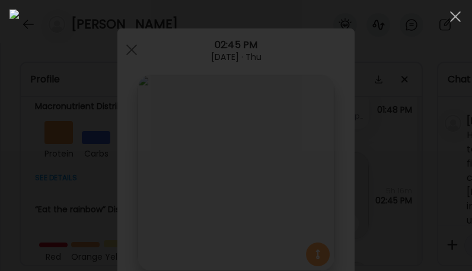
click at [190, 86] on img at bounding box center [235, 135] width 453 height 252
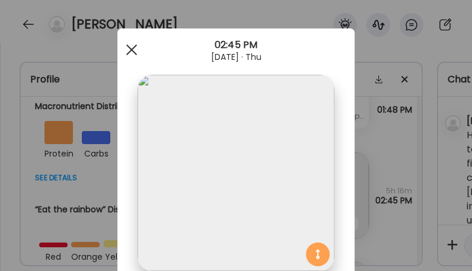
click at [129, 49] on span at bounding box center [131, 49] width 11 height 11
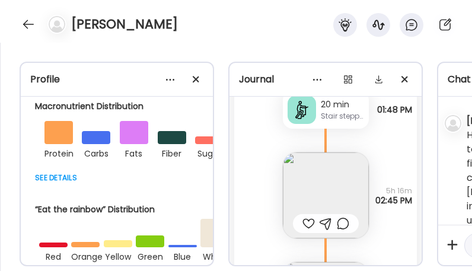
click at [312, 175] on img at bounding box center [326, 195] width 86 height 86
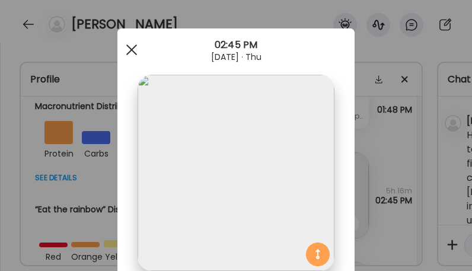
click at [137, 52] on div at bounding box center [132, 50] width 24 height 24
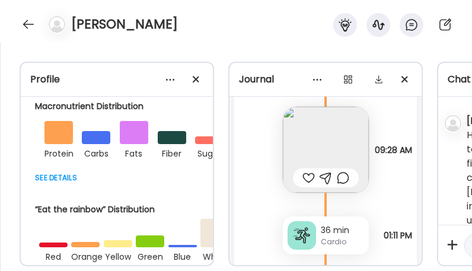
scroll to position [23359, 0]
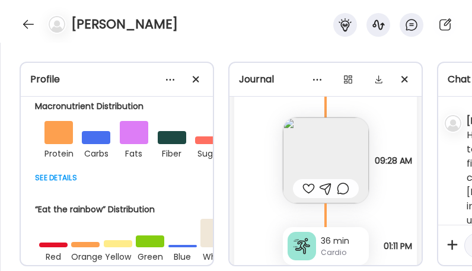
click at [319, 140] on img at bounding box center [326, 160] width 86 height 86
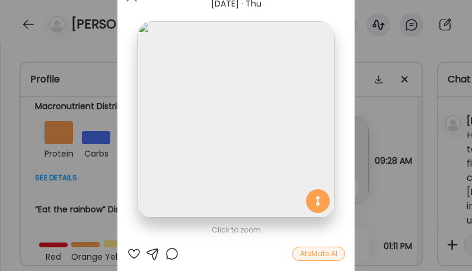
scroll to position [39, 0]
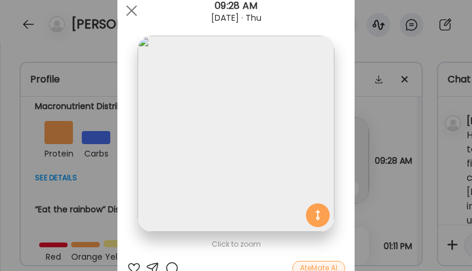
click at [206, 149] on img at bounding box center [235, 134] width 196 height 196
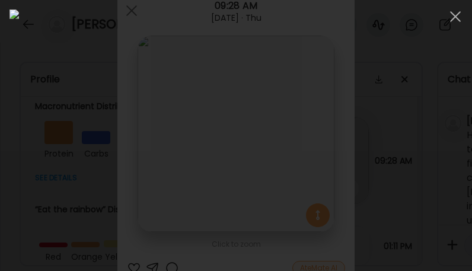
click at [207, 153] on img at bounding box center [235, 135] width 453 height 252
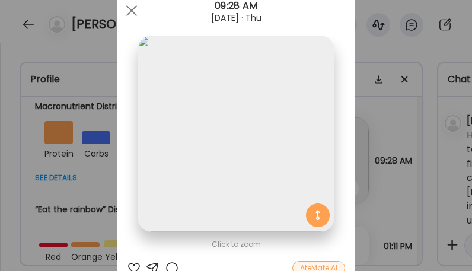
click at [207, 153] on img at bounding box center [235, 134] width 196 height 196
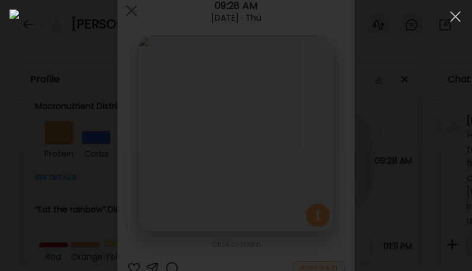
click at [207, 153] on img at bounding box center [235, 135] width 453 height 252
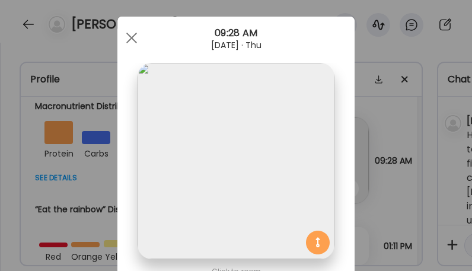
scroll to position [0, 0]
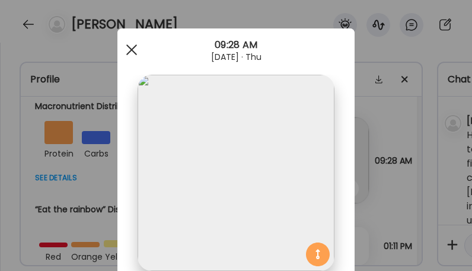
click at [131, 52] on span at bounding box center [131, 49] width 11 height 11
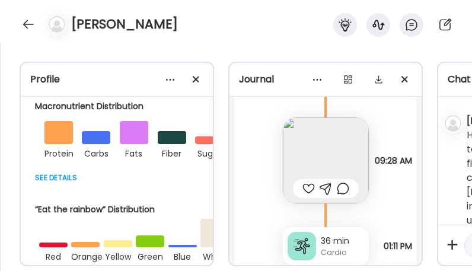
click at [328, 160] on img at bounding box center [326, 160] width 86 height 86
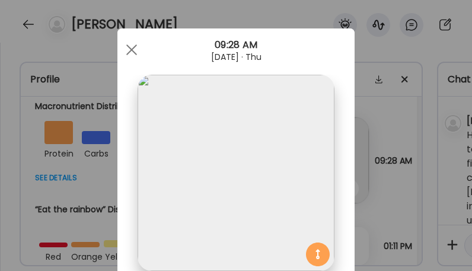
click at [293, 178] on img at bounding box center [235, 173] width 196 height 196
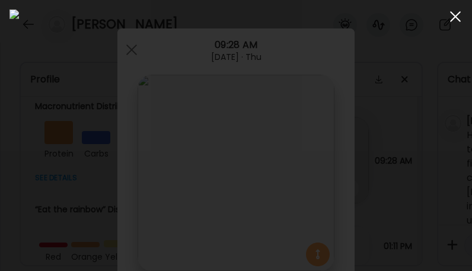
click at [328, 18] on span at bounding box center [455, 16] width 11 height 11
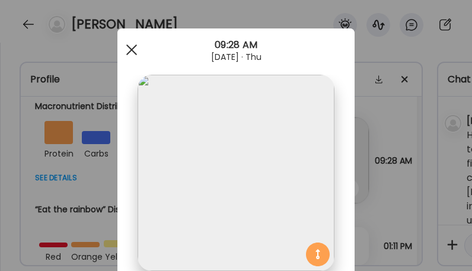
click at [123, 50] on div at bounding box center [132, 50] width 24 height 24
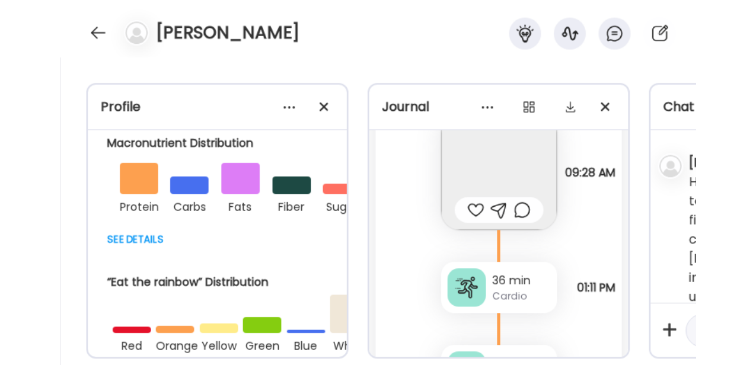
scroll to position [23359, 0]
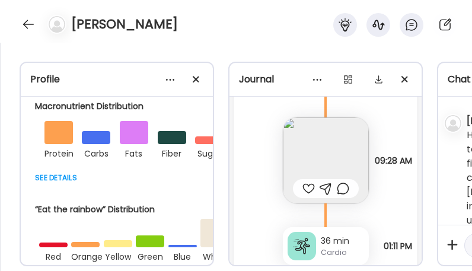
click at [325, 166] on img at bounding box center [326, 160] width 86 height 86
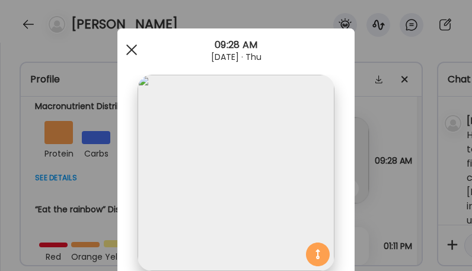
click at [129, 49] on span at bounding box center [131, 49] width 11 height 11
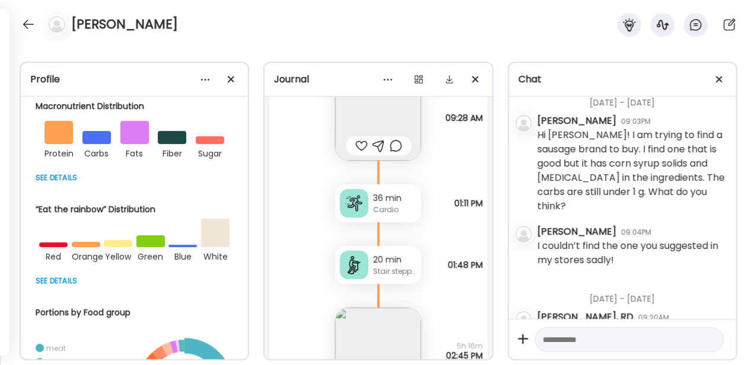
scroll to position [85, 0]
click at [33, 29] on div at bounding box center [28, 24] width 19 height 19
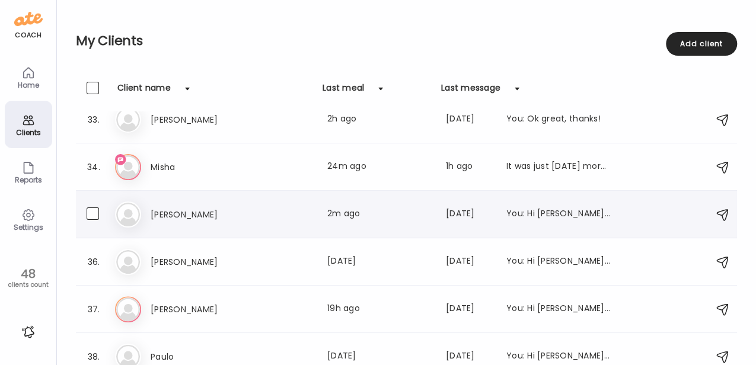
click at [244, 222] on div "Mo [PERSON_NAME] Last meal: 2m ago Last message: [DATE] You: Hi [PERSON_NAME]! …" at bounding box center [408, 214] width 586 height 26
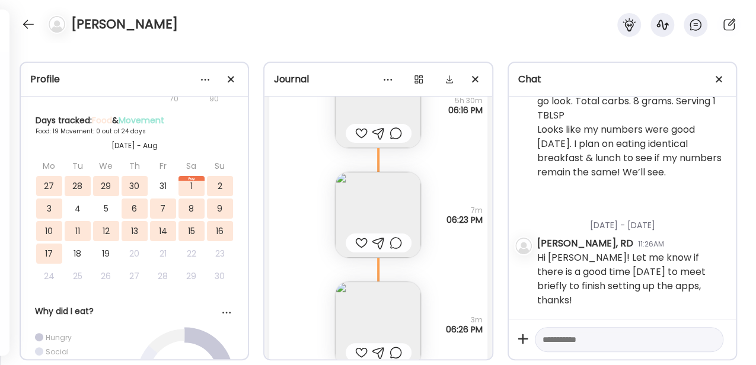
scroll to position [29901, 0]
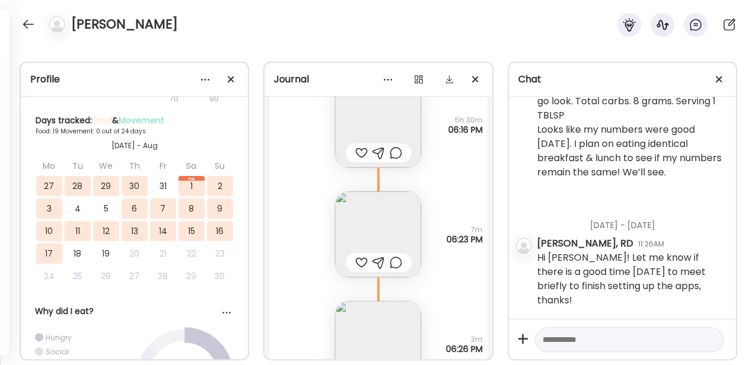
click at [328, 236] on img at bounding box center [378, 234] width 86 height 86
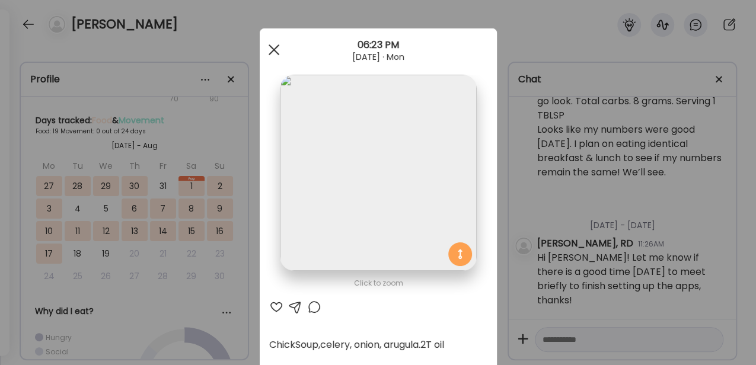
click at [268, 49] on div at bounding box center [274, 50] width 24 height 24
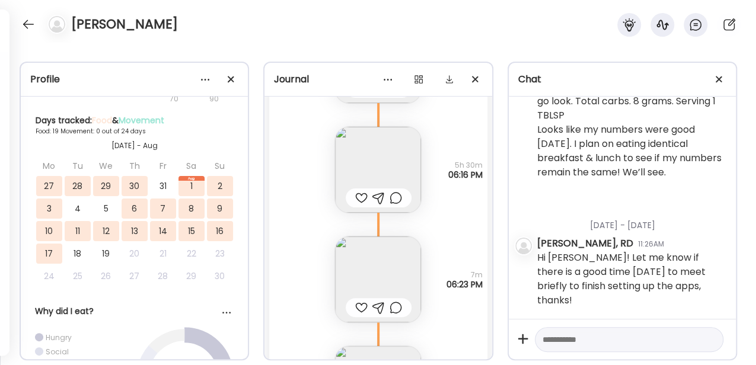
scroll to position [29822, 0]
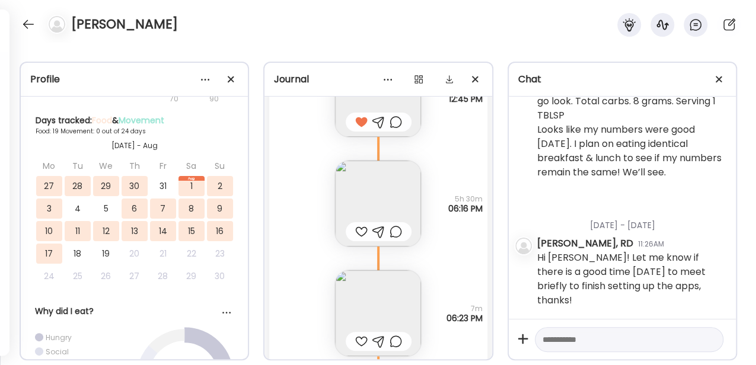
click at [328, 185] on img at bounding box center [378, 204] width 86 height 86
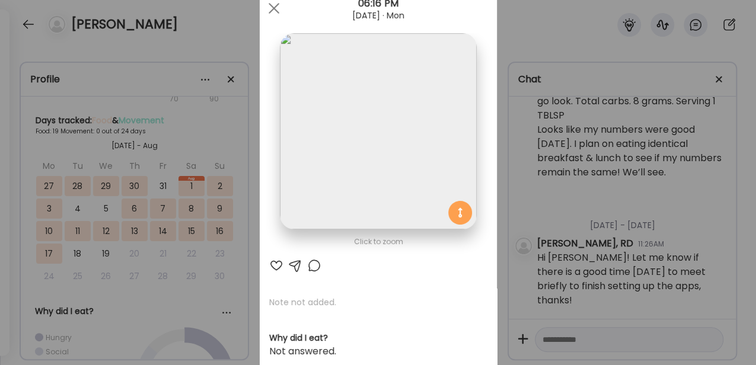
scroll to position [0, 0]
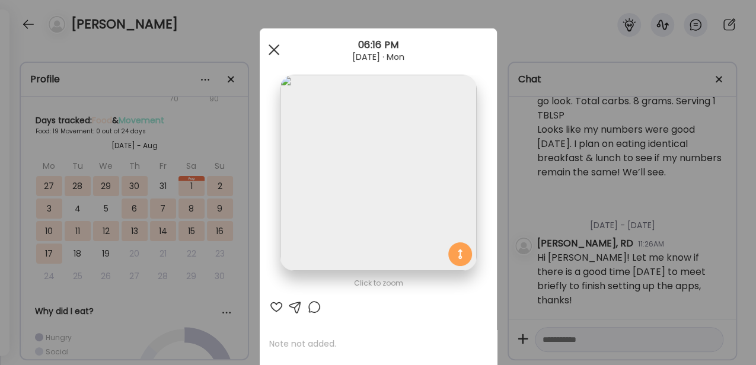
click at [268, 49] on div at bounding box center [274, 50] width 24 height 24
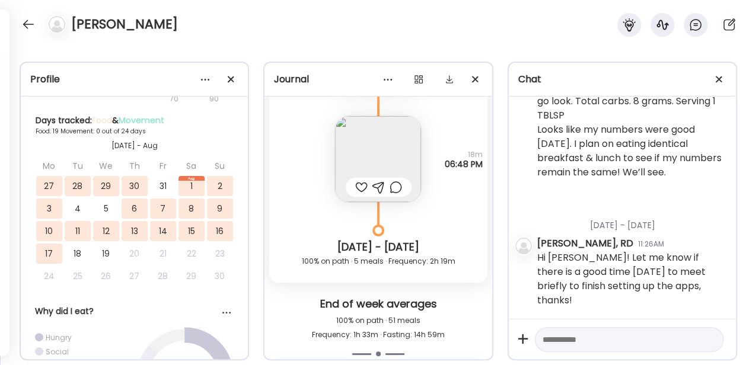
scroll to position [28835, 0]
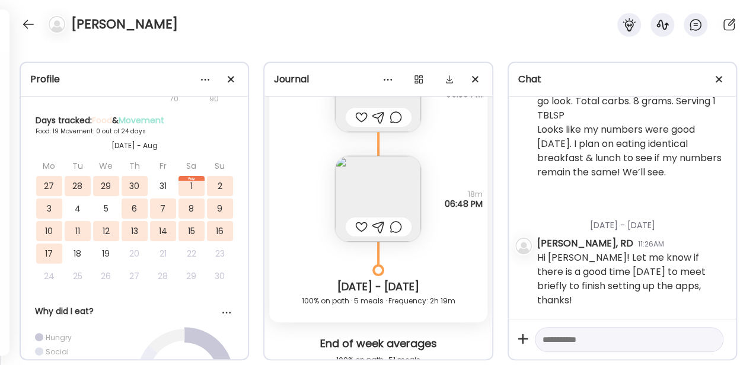
click at [328, 203] on img at bounding box center [378, 199] width 86 height 86
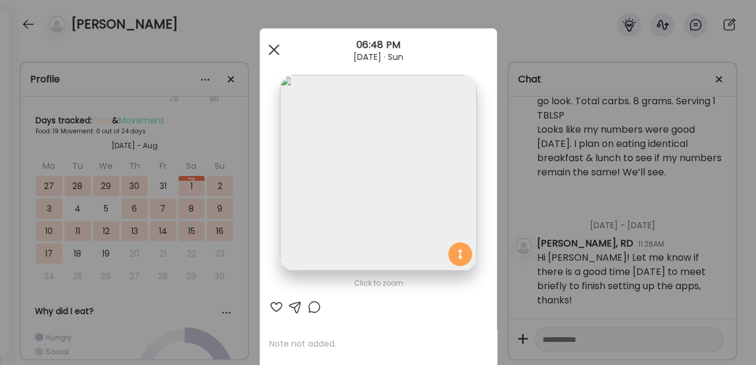
click at [268, 50] on div at bounding box center [274, 50] width 24 height 24
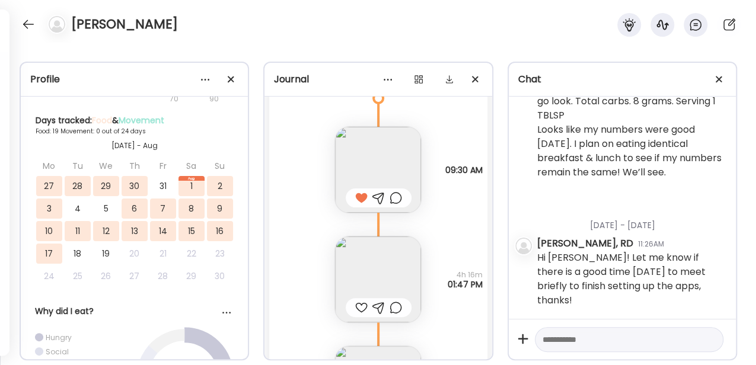
scroll to position [28361, 0]
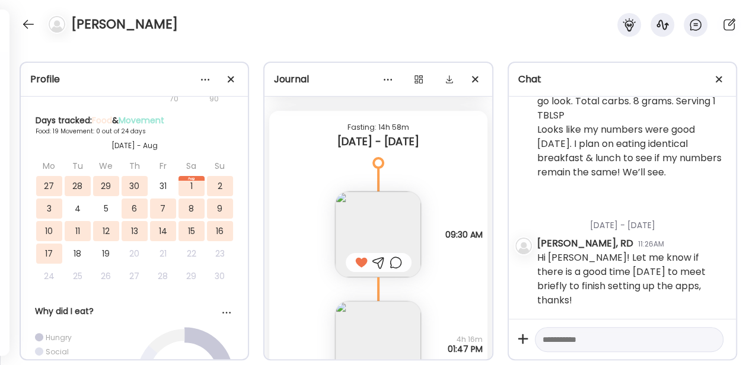
click at [328, 222] on img at bounding box center [378, 234] width 86 height 86
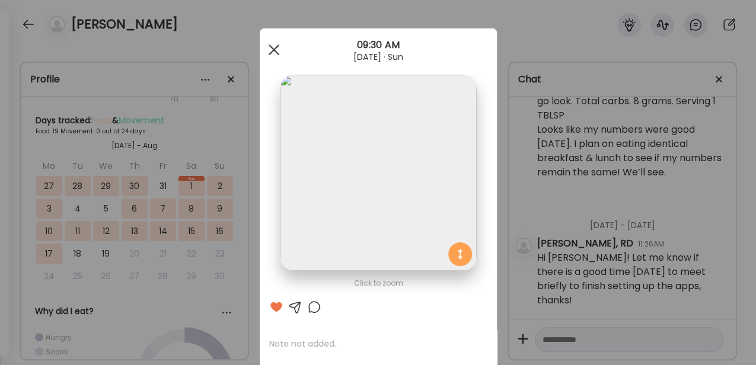
click at [275, 49] on div at bounding box center [274, 50] width 24 height 24
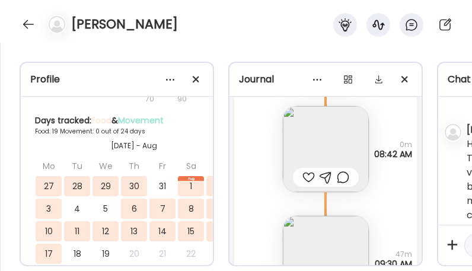
scroll to position [894, 0]
click at [24, 26] on div at bounding box center [28, 24] width 19 height 19
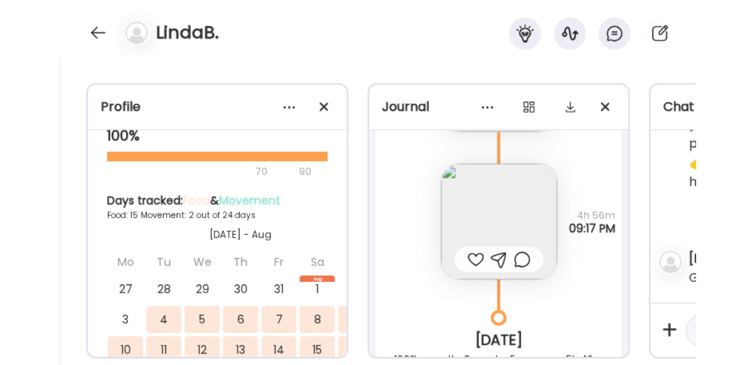
scroll to position [7028, 0]
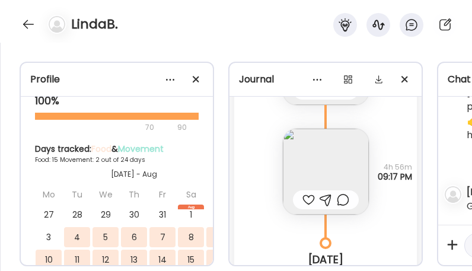
click at [313, 149] on img at bounding box center [326, 172] width 86 height 86
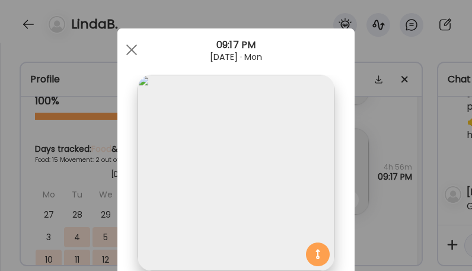
click at [286, 165] on img at bounding box center [235, 173] width 196 height 196
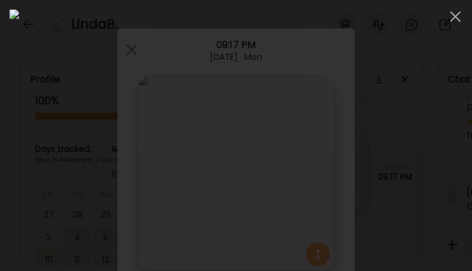
click at [286, 165] on img at bounding box center [235, 135] width 453 height 252
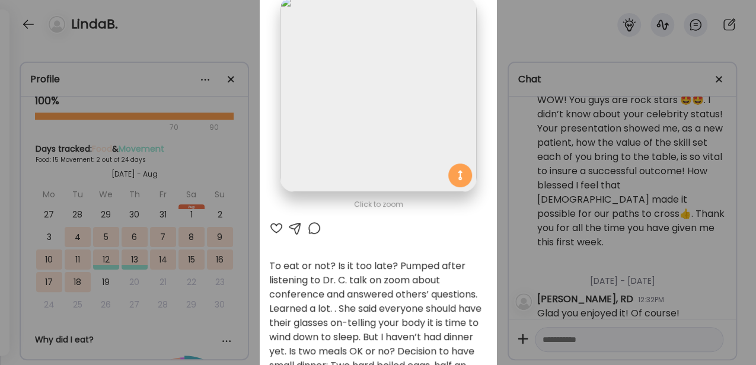
scroll to position [0, 0]
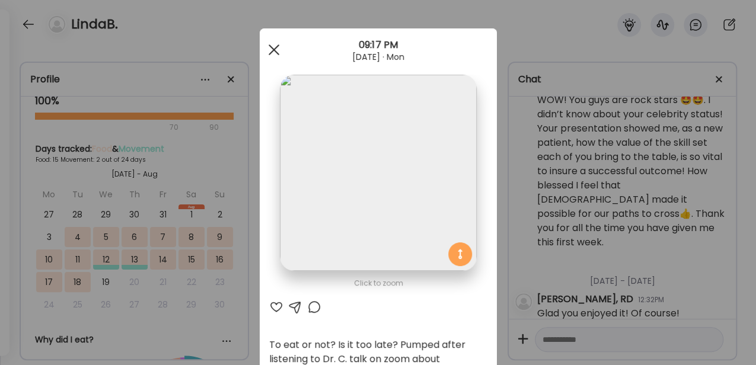
click at [273, 47] on span at bounding box center [273, 49] width 11 height 11
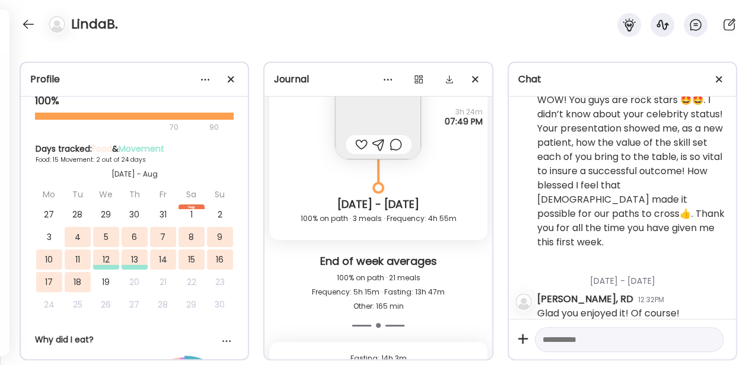
scroll to position [6396, 0]
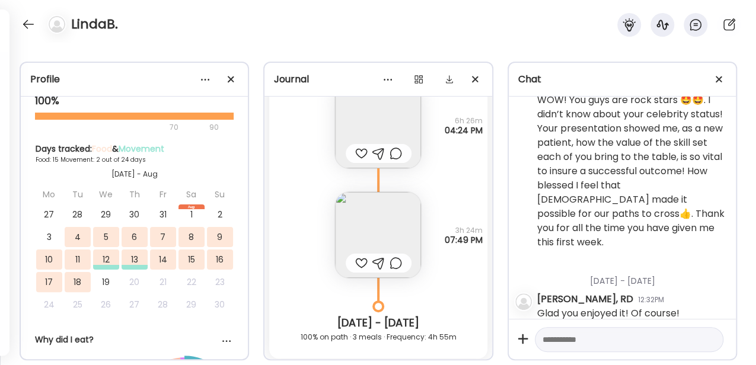
click at [328, 215] on img at bounding box center [378, 235] width 86 height 86
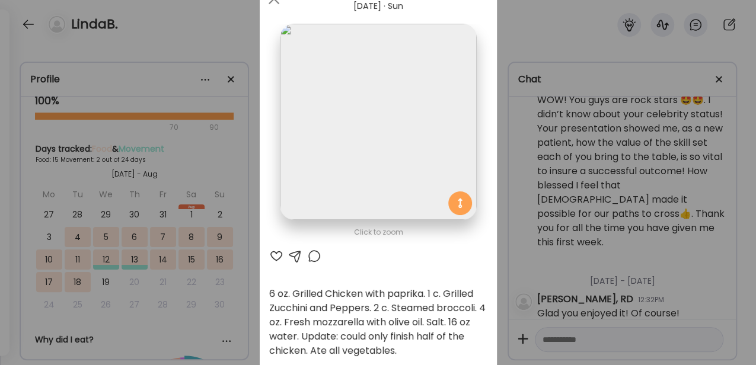
scroll to position [39, 0]
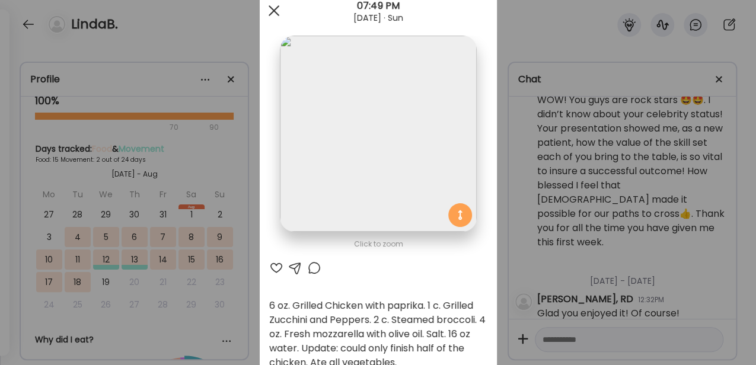
click at [268, 12] on span at bounding box center [273, 10] width 11 height 11
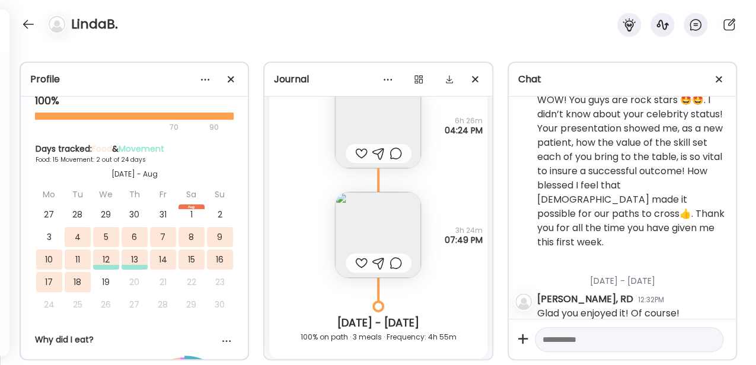
click at [268, 12] on div "LindaB." at bounding box center [378, 21] width 756 height 43
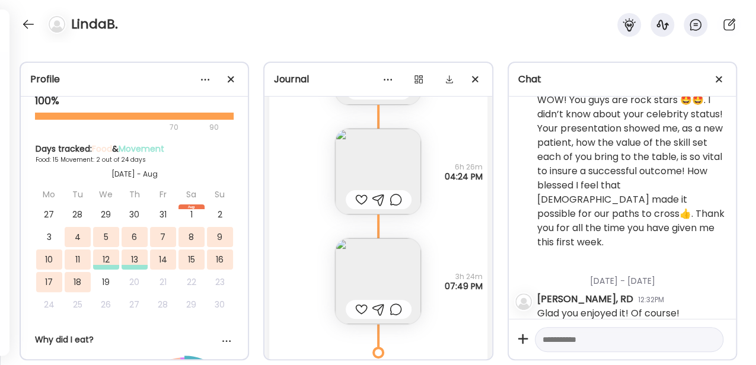
scroll to position [6356, 0]
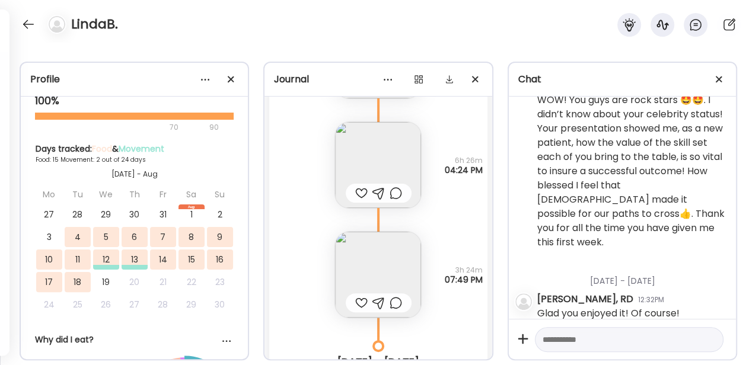
click at [328, 266] on img at bounding box center [378, 275] width 86 height 86
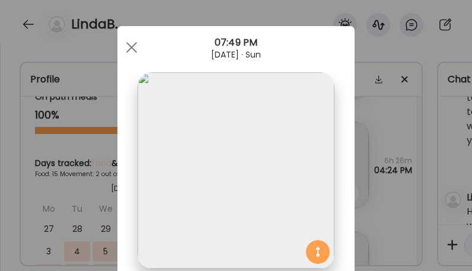
scroll to position [0, 0]
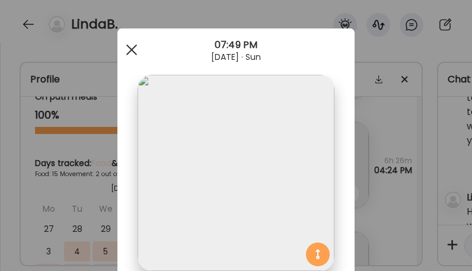
click at [131, 52] on span at bounding box center [131, 49] width 11 height 11
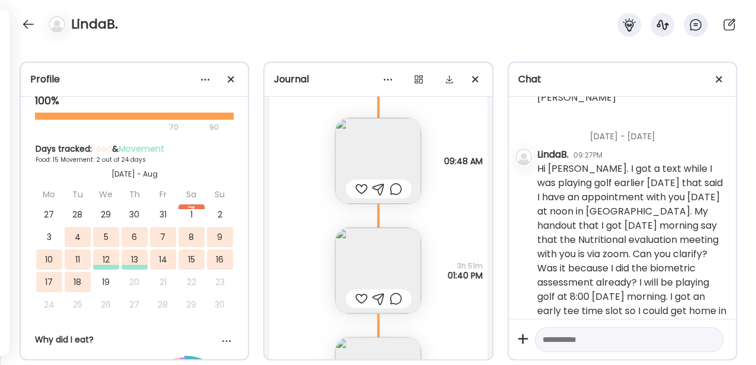
scroll to position [5764, 0]
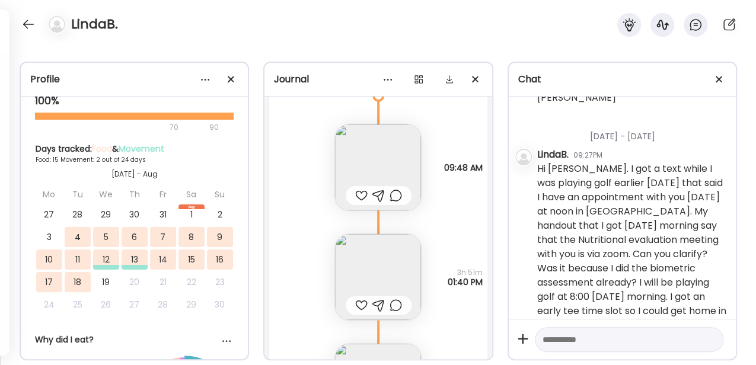
click at [328, 172] on img at bounding box center [378, 167] width 86 height 86
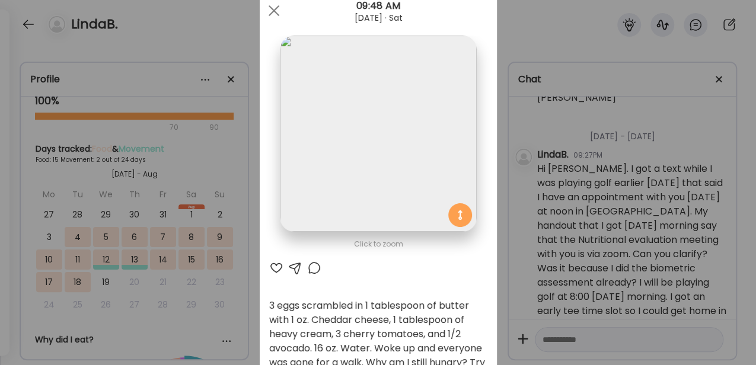
scroll to position [0, 0]
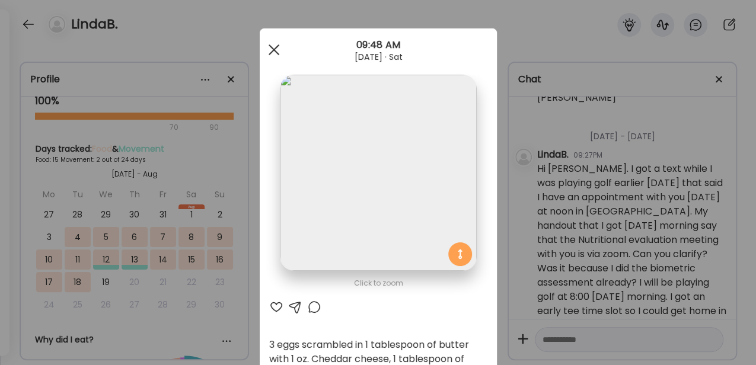
click at [273, 53] on div at bounding box center [274, 50] width 24 height 24
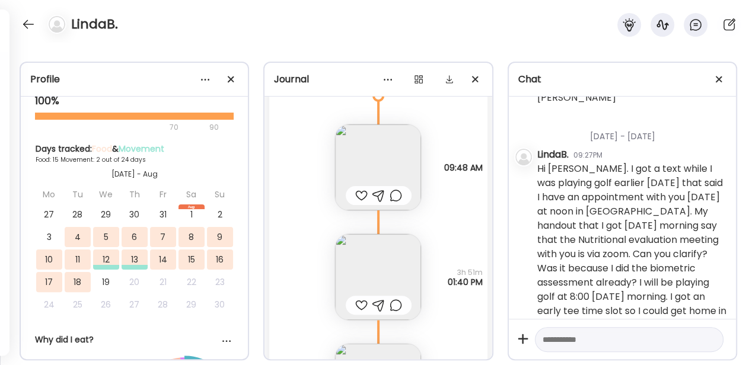
scroll to position [5804, 0]
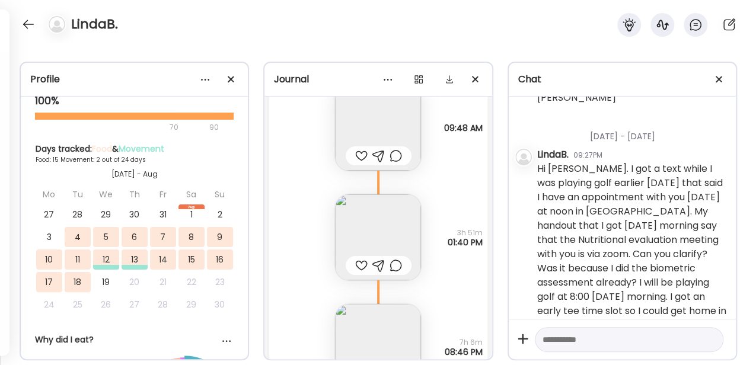
click at [328, 124] on img at bounding box center [378, 128] width 86 height 86
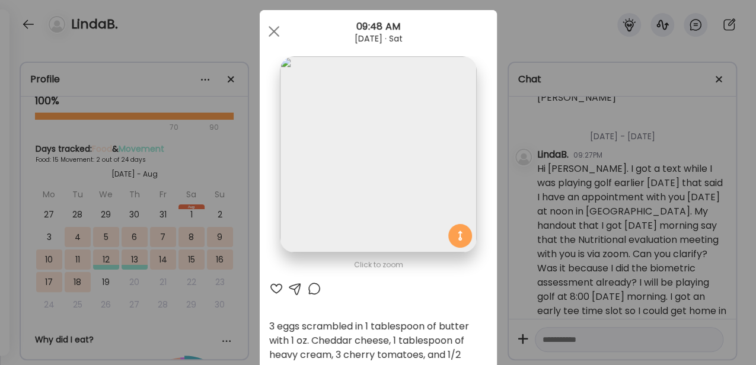
scroll to position [0, 0]
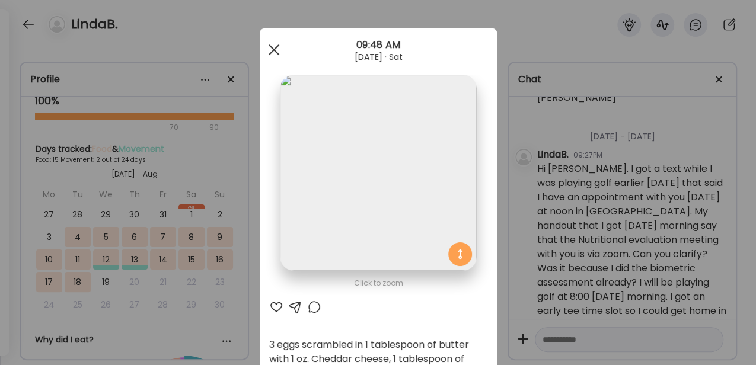
click at [273, 53] on span at bounding box center [273, 49] width 11 height 11
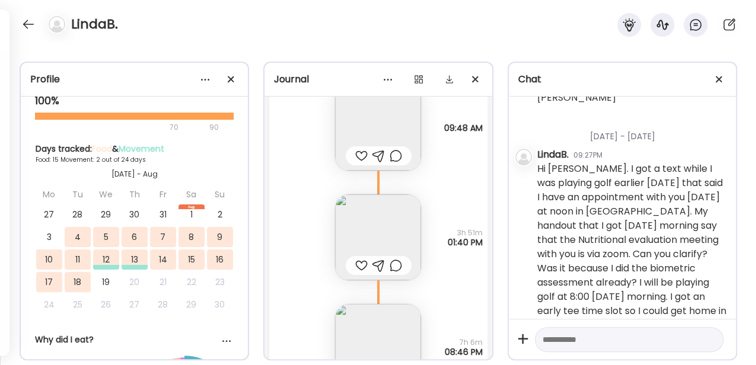
click at [328, 212] on img at bounding box center [378, 237] width 86 height 86
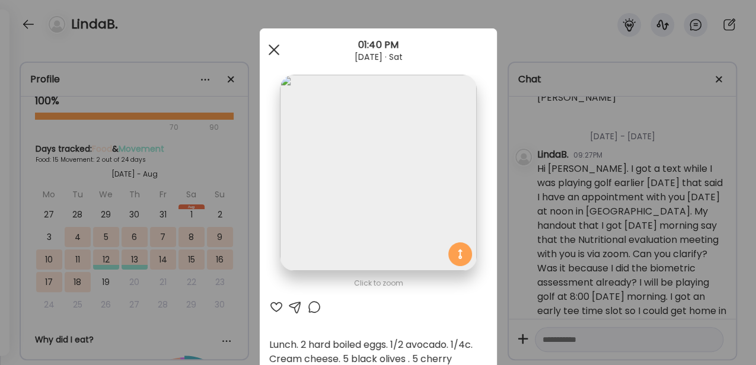
click at [274, 52] on div at bounding box center [274, 50] width 24 height 24
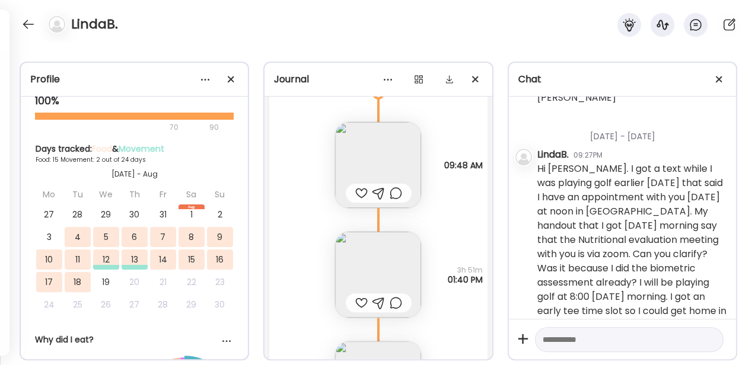
scroll to position [5804, 0]
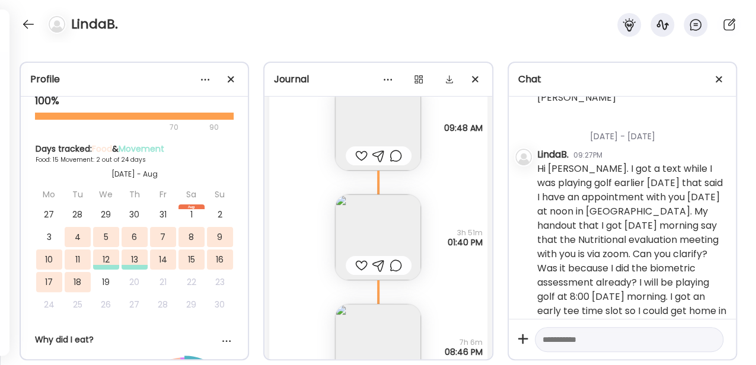
click at [328, 239] on img at bounding box center [378, 237] width 86 height 86
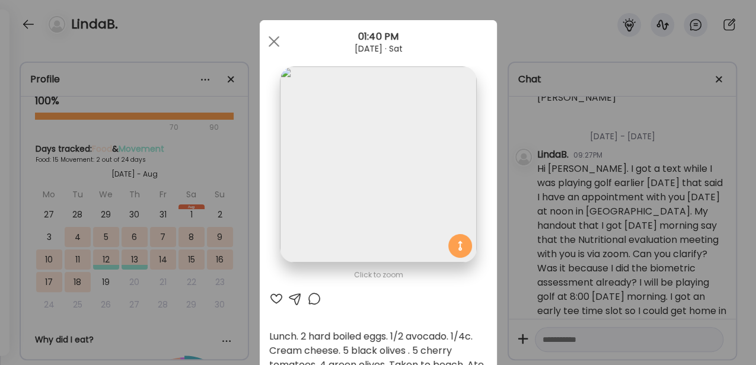
scroll to position [0, 0]
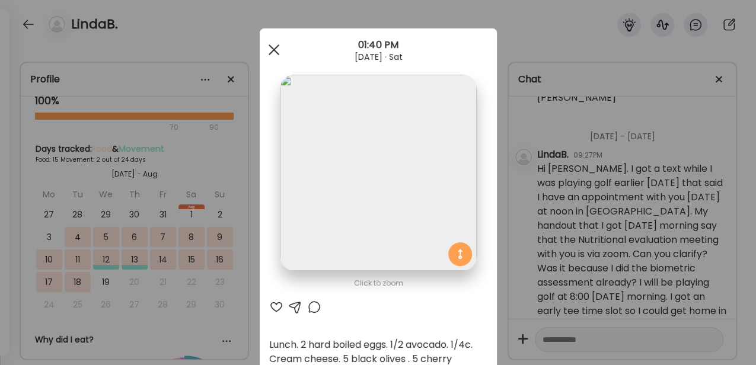
click at [276, 52] on div at bounding box center [274, 50] width 24 height 24
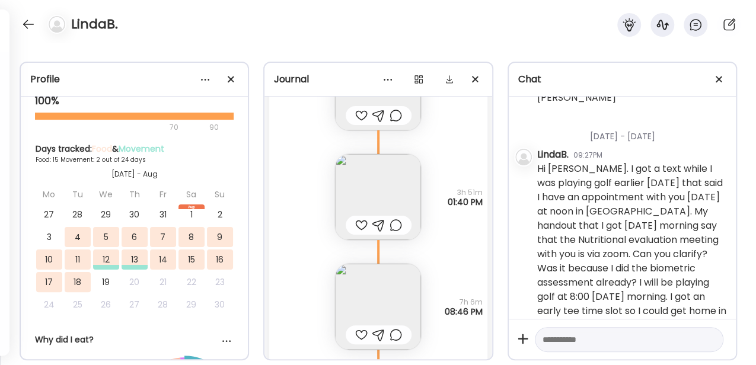
scroll to position [5843, 0]
click at [328, 270] on img at bounding box center [378, 308] width 86 height 86
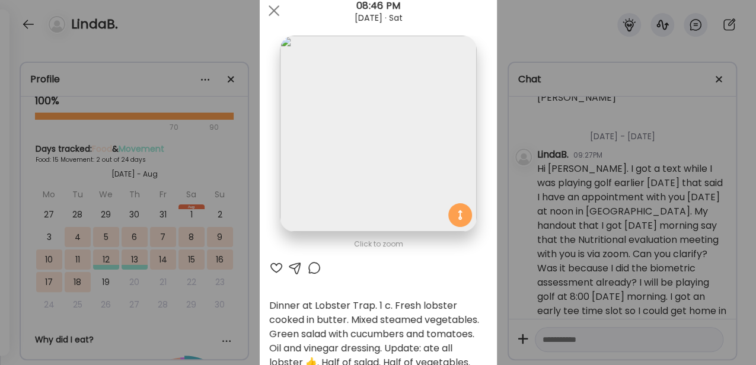
scroll to position [79, 0]
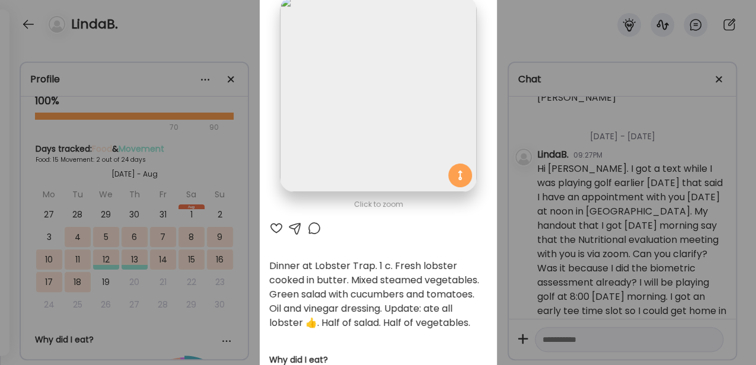
click at [328, 137] on img at bounding box center [378, 94] width 196 height 196
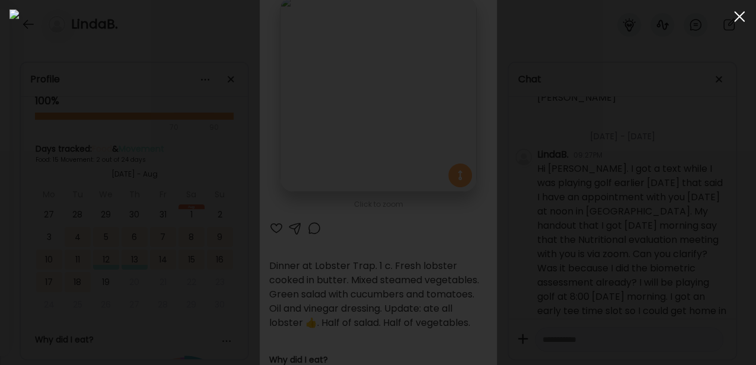
click at [328, 14] on div at bounding box center [739, 17] width 24 height 24
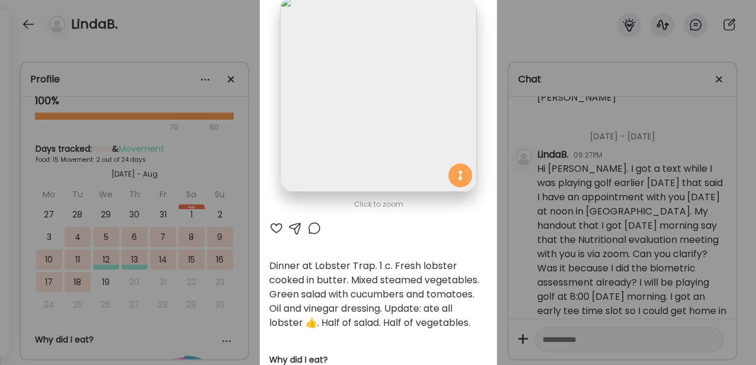
click at [328, 156] on img at bounding box center [378, 94] width 196 height 196
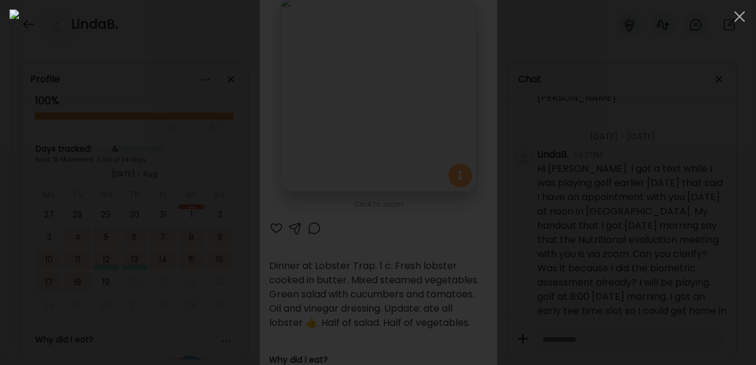
click at [328, 188] on img at bounding box center [377, 182] width 737 height 346
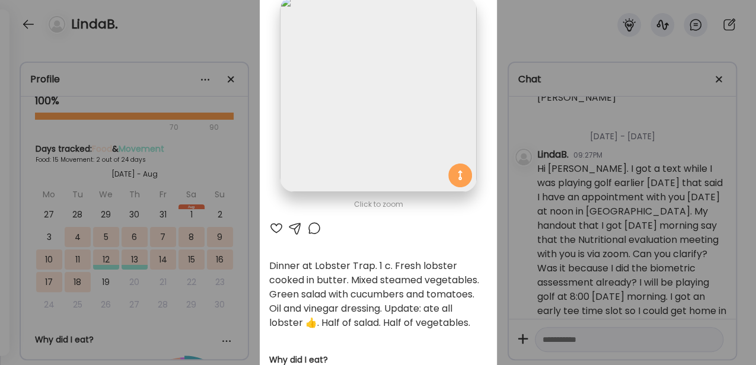
click at [302, 71] on img at bounding box center [378, 94] width 196 height 196
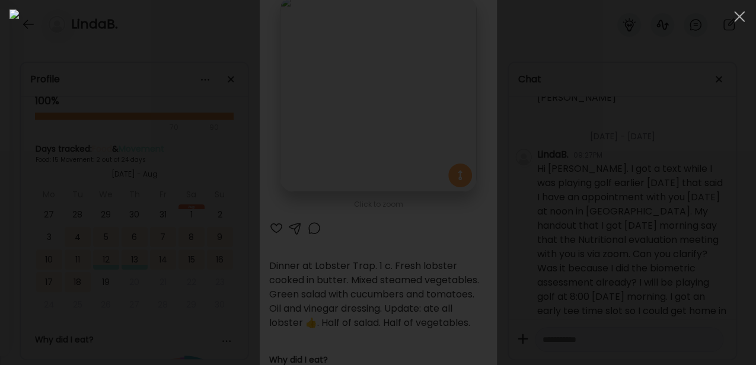
click at [328, 137] on img at bounding box center [377, 182] width 737 height 346
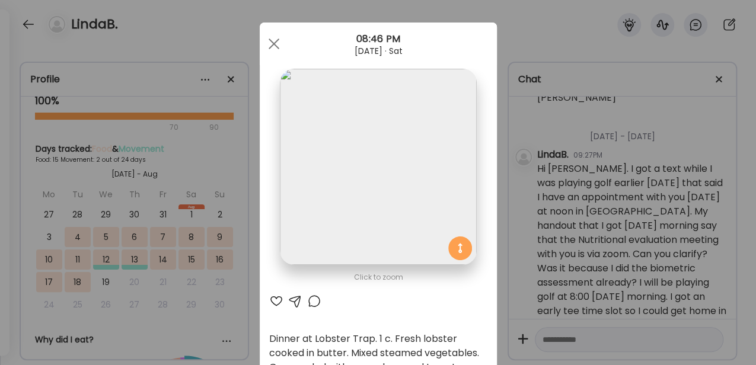
scroll to position [0, 0]
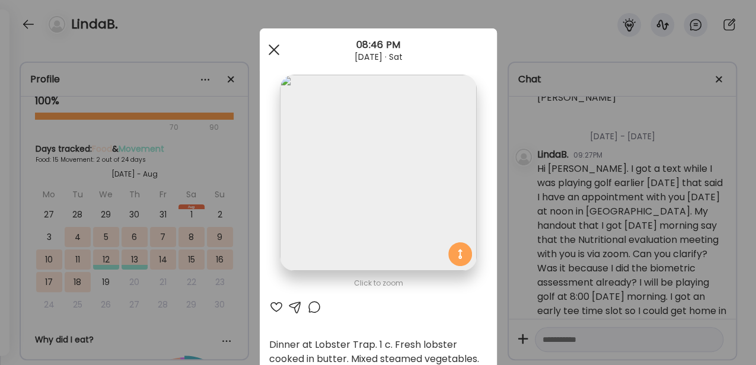
click at [274, 51] on div at bounding box center [274, 50] width 24 height 24
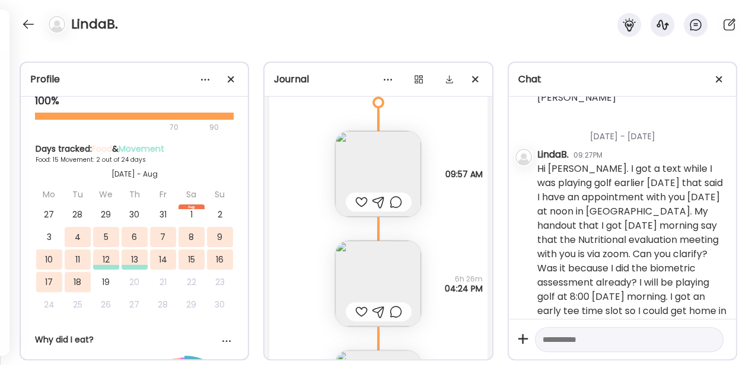
scroll to position [6278, 0]
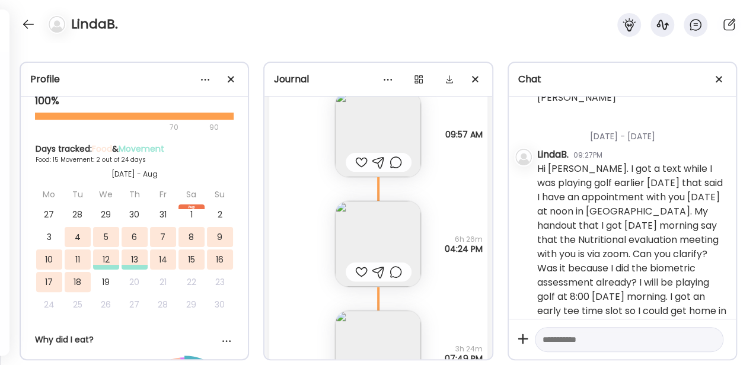
click at [328, 130] on img at bounding box center [378, 134] width 86 height 86
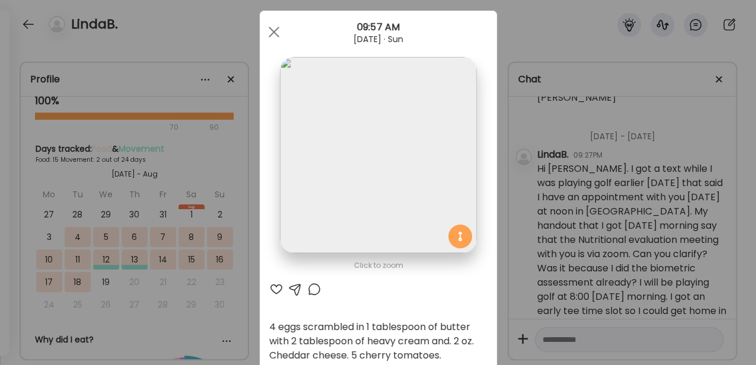
scroll to position [0, 0]
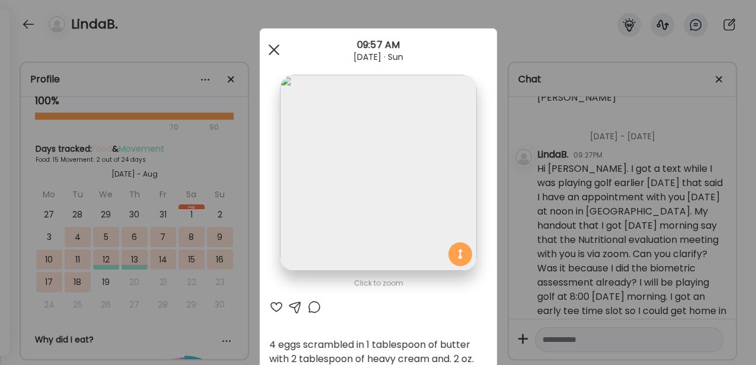
click at [271, 45] on div at bounding box center [274, 50] width 24 height 24
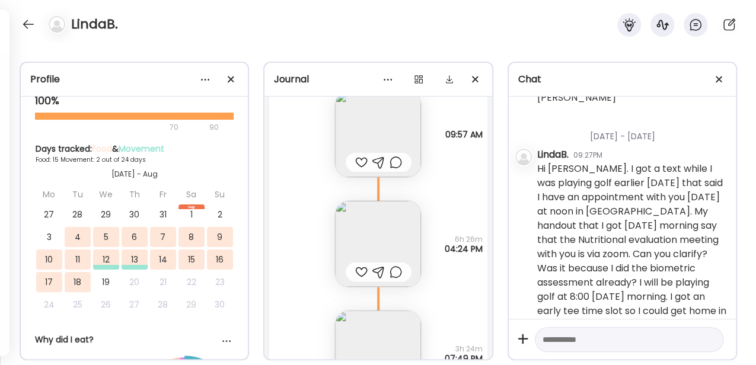
click at [328, 27] on div "LindaB." at bounding box center [378, 21] width 756 height 43
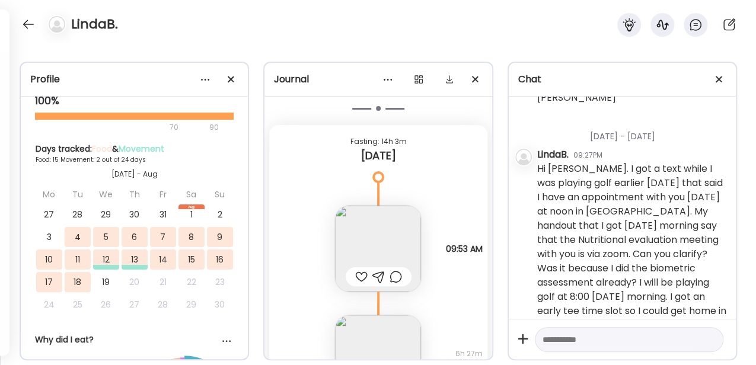
scroll to position [6730, 0]
click at [328, 228] on img at bounding box center [378, 250] width 86 height 86
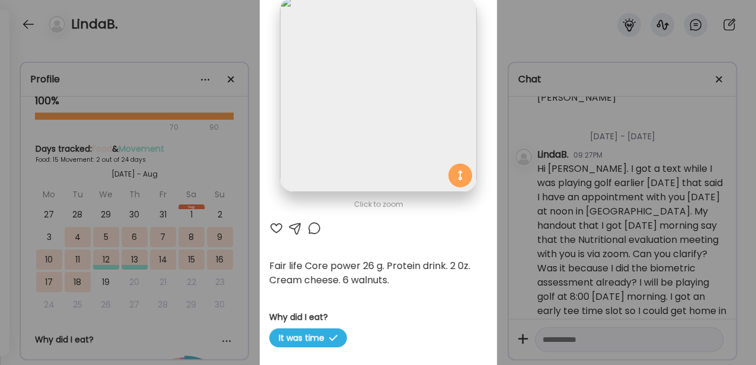
scroll to position [0, 0]
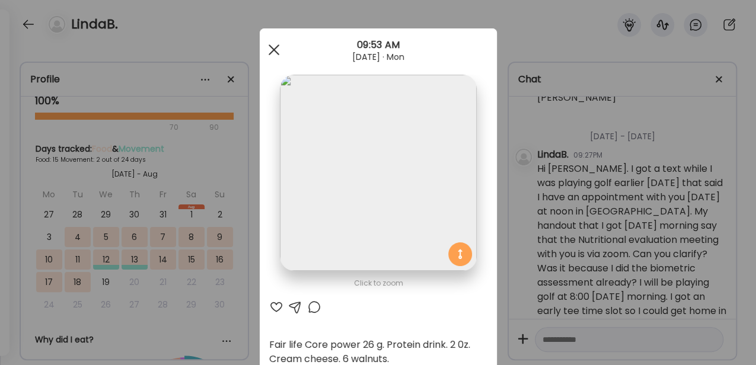
click at [274, 49] on div at bounding box center [274, 50] width 24 height 24
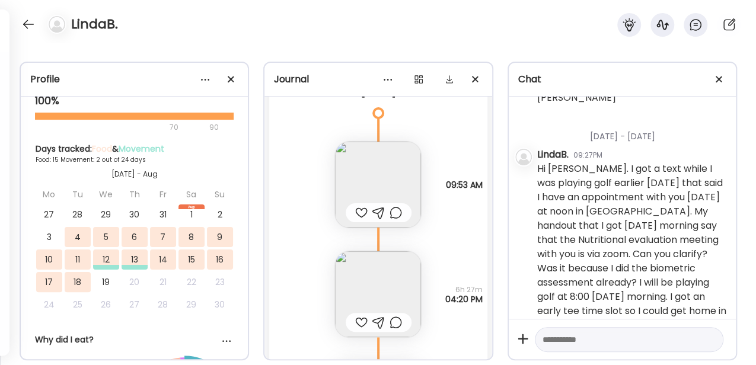
scroll to position [6809, 0]
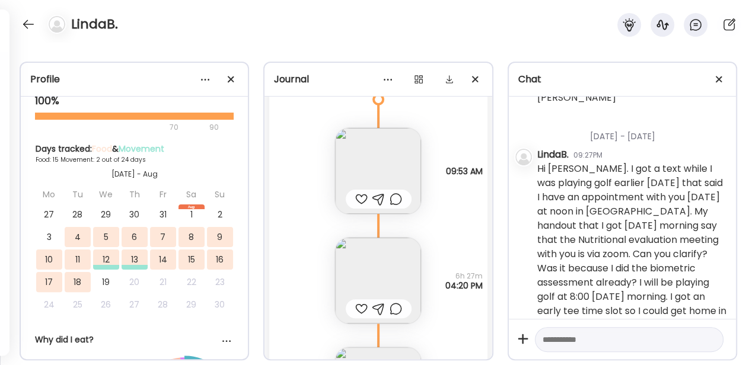
click at [328, 173] on img at bounding box center [378, 171] width 86 height 86
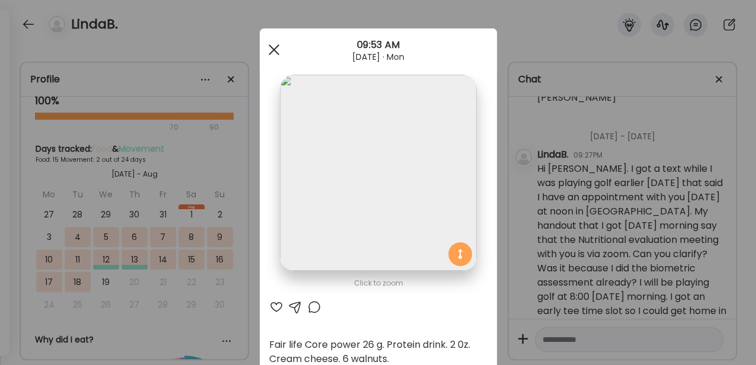
click at [273, 50] on div at bounding box center [274, 50] width 24 height 24
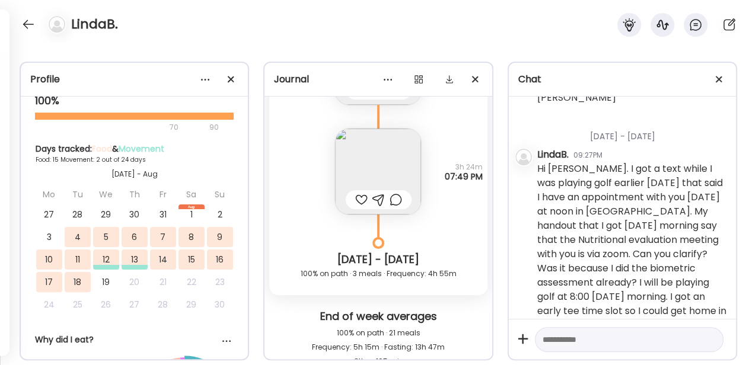
scroll to position [6454, 0]
